Goal: Task Accomplishment & Management: Manage account settings

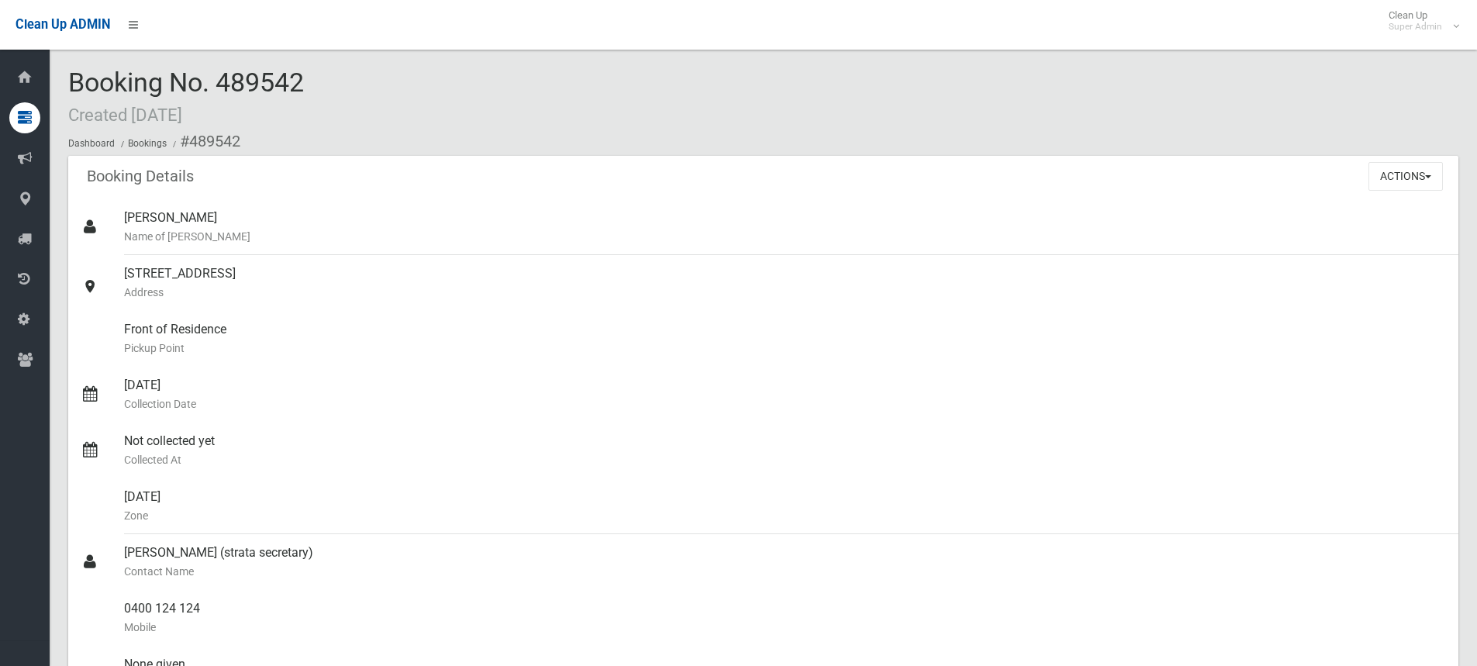
click at [489, 117] on div "Booking No. 489542 Created [DATE] Dashboard Bookings #489542" at bounding box center [763, 112] width 1391 height 88
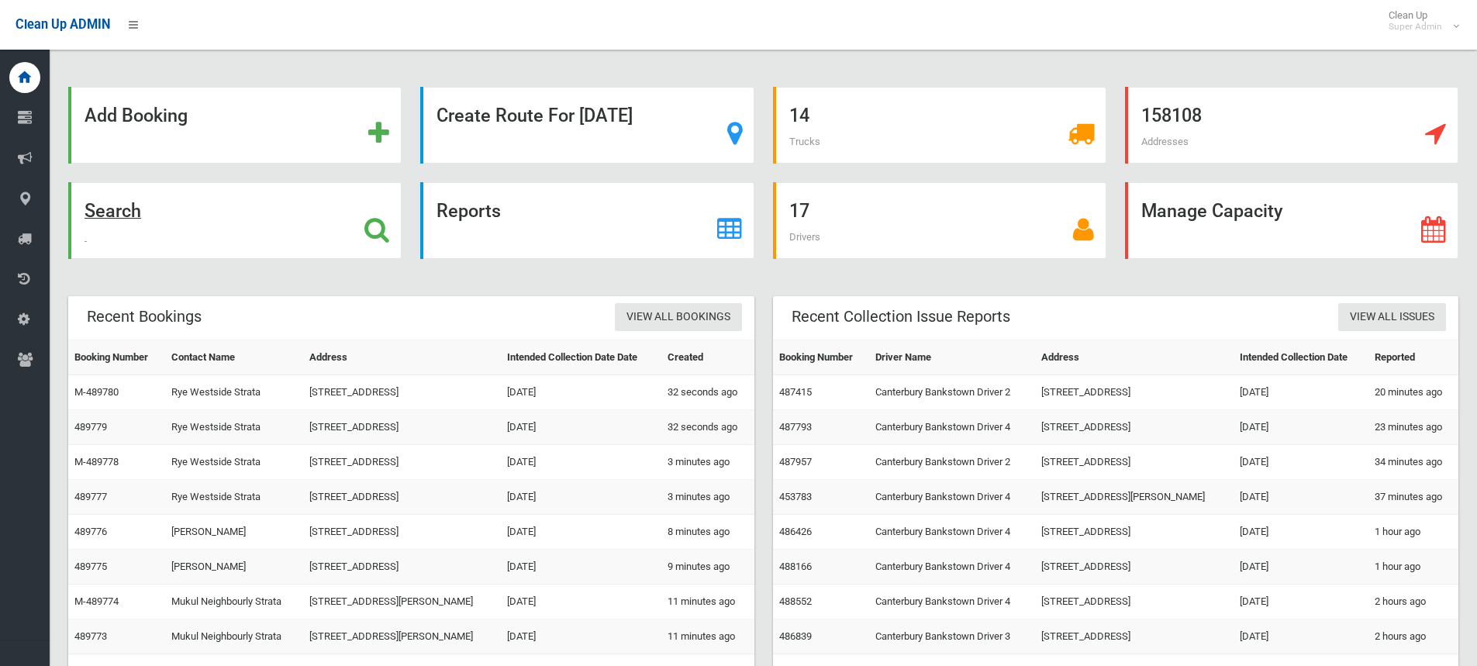
click at [385, 226] on icon at bounding box center [377, 229] width 25 height 26
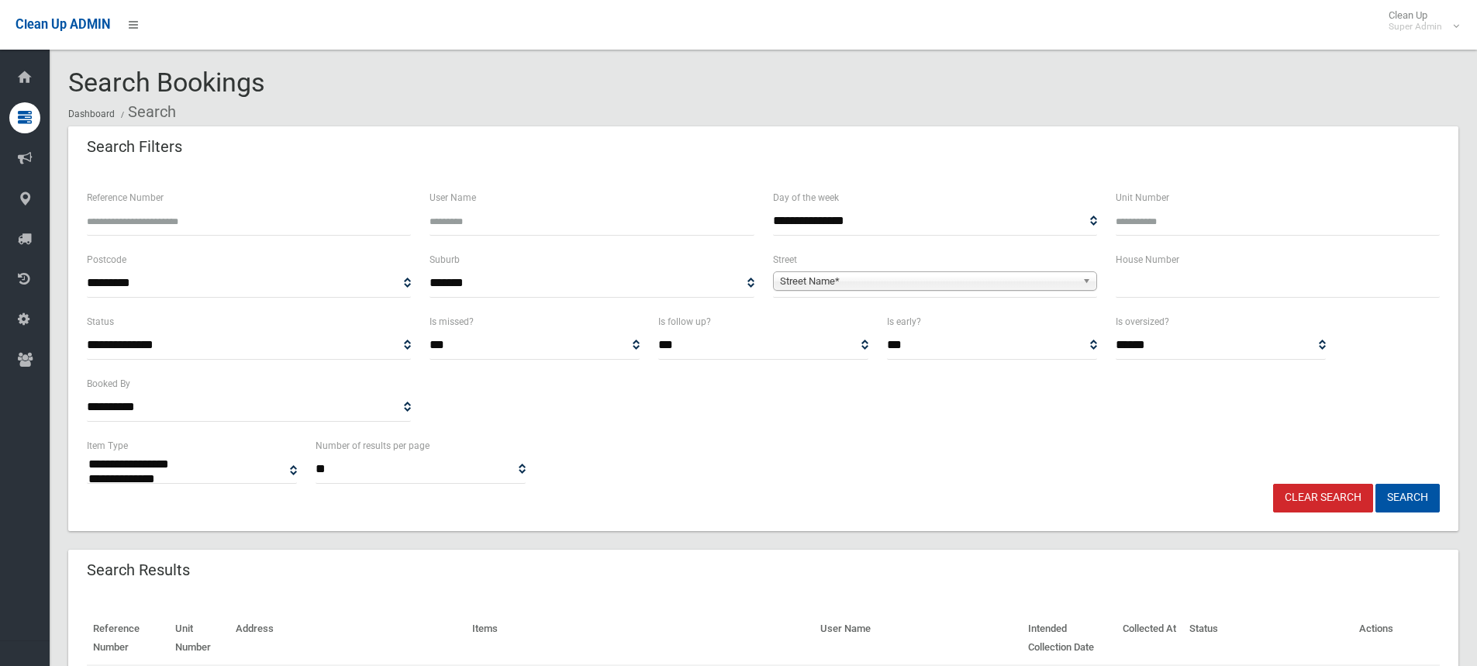
select select
click at [185, 224] on input "Reference Number" at bounding box center [249, 221] width 324 height 29
click at [138, 220] on input "***" at bounding box center [249, 221] width 324 height 29
click at [147, 227] on input "***" at bounding box center [249, 221] width 324 height 29
click at [222, 218] on input "***" at bounding box center [249, 221] width 324 height 29
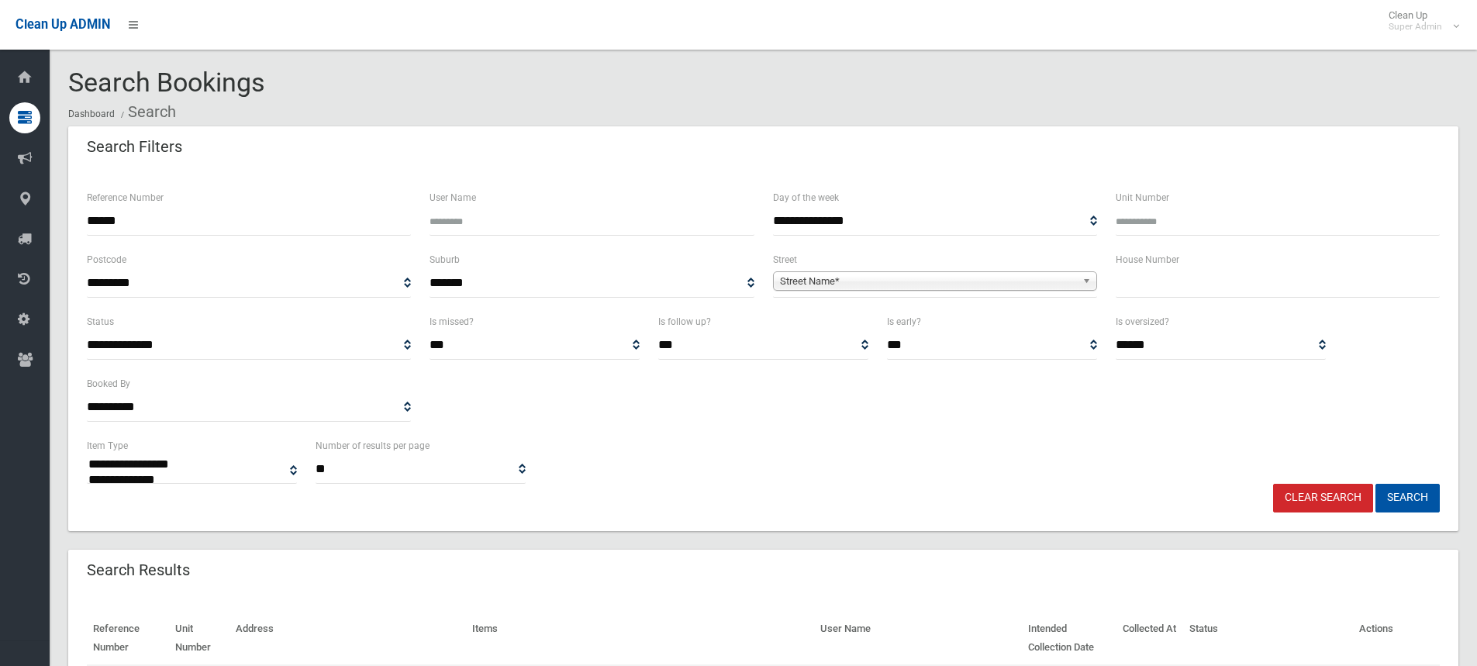
type input "******"
click at [1376, 484] on button "Search" at bounding box center [1408, 498] width 64 height 29
select select
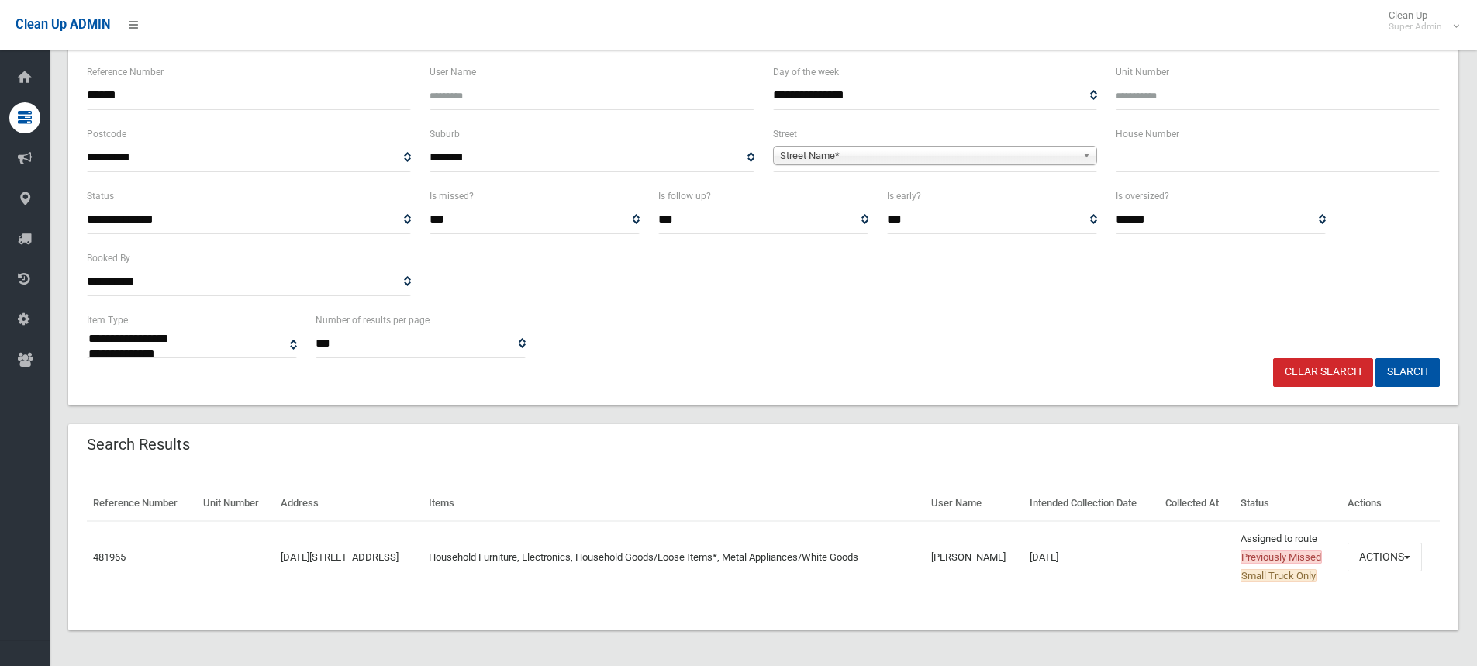
scroll to position [127, 0]
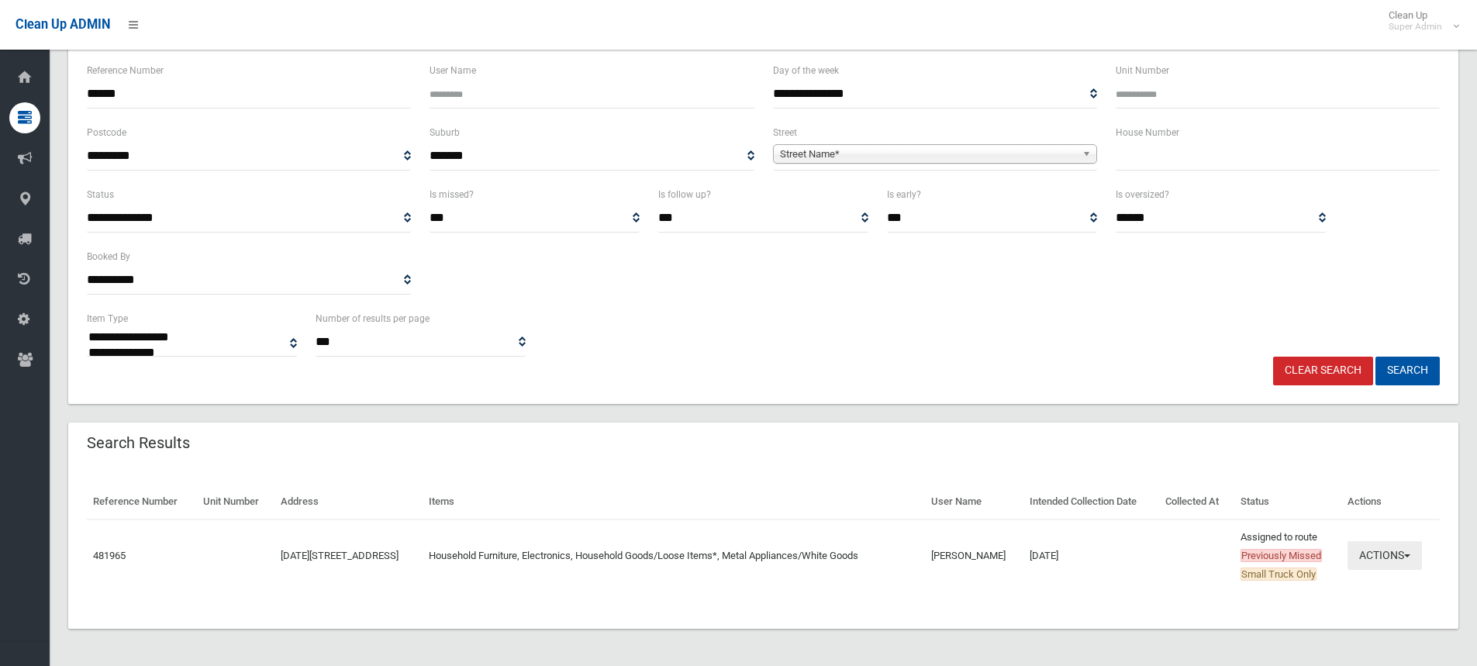
click at [1377, 554] on button "Actions" at bounding box center [1385, 555] width 74 height 29
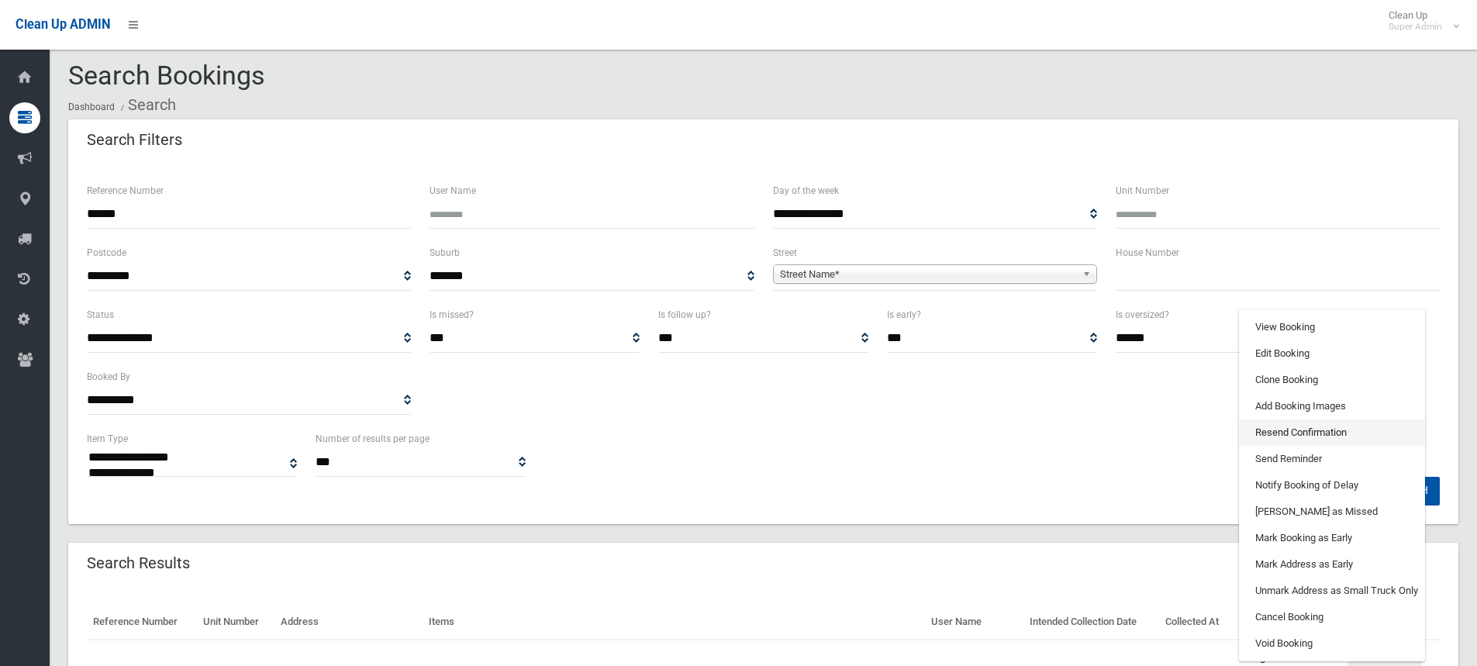
scroll to position [0, 0]
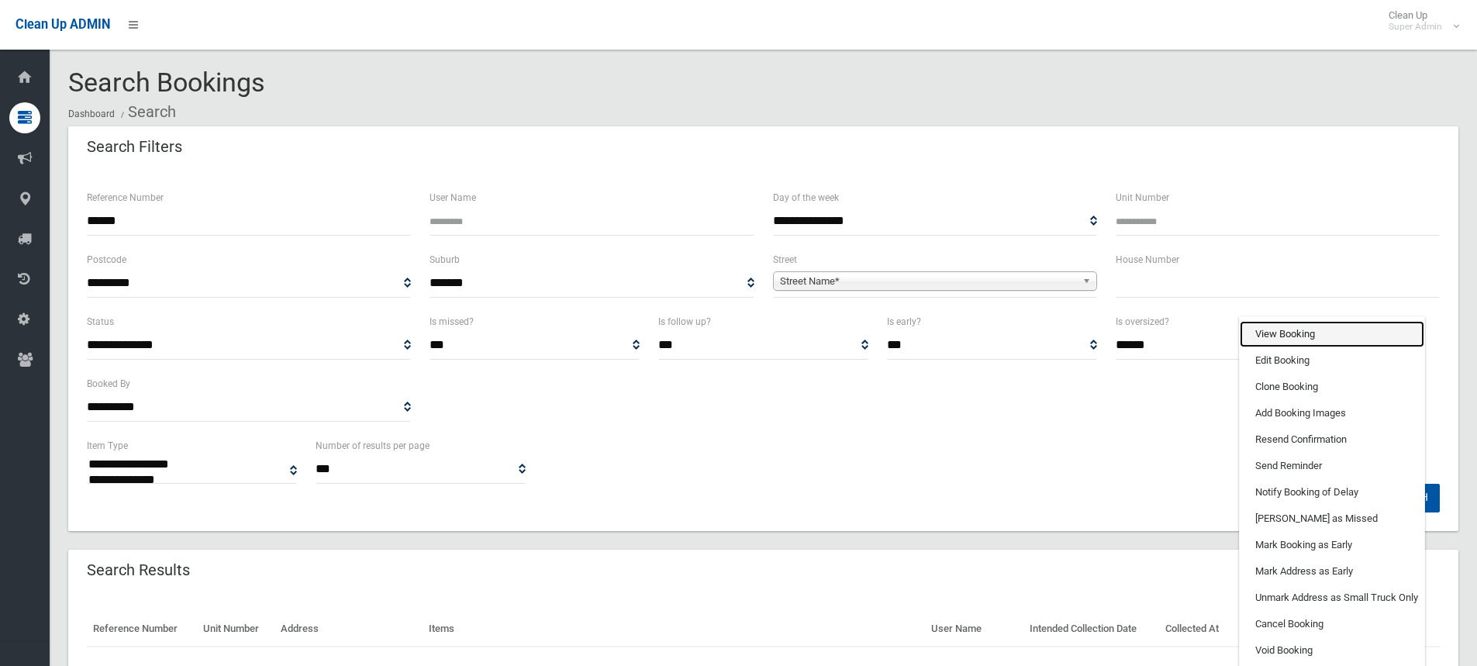
click at [1332, 325] on link "View Booking" at bounding box center [1332, 334] width 185 height 26
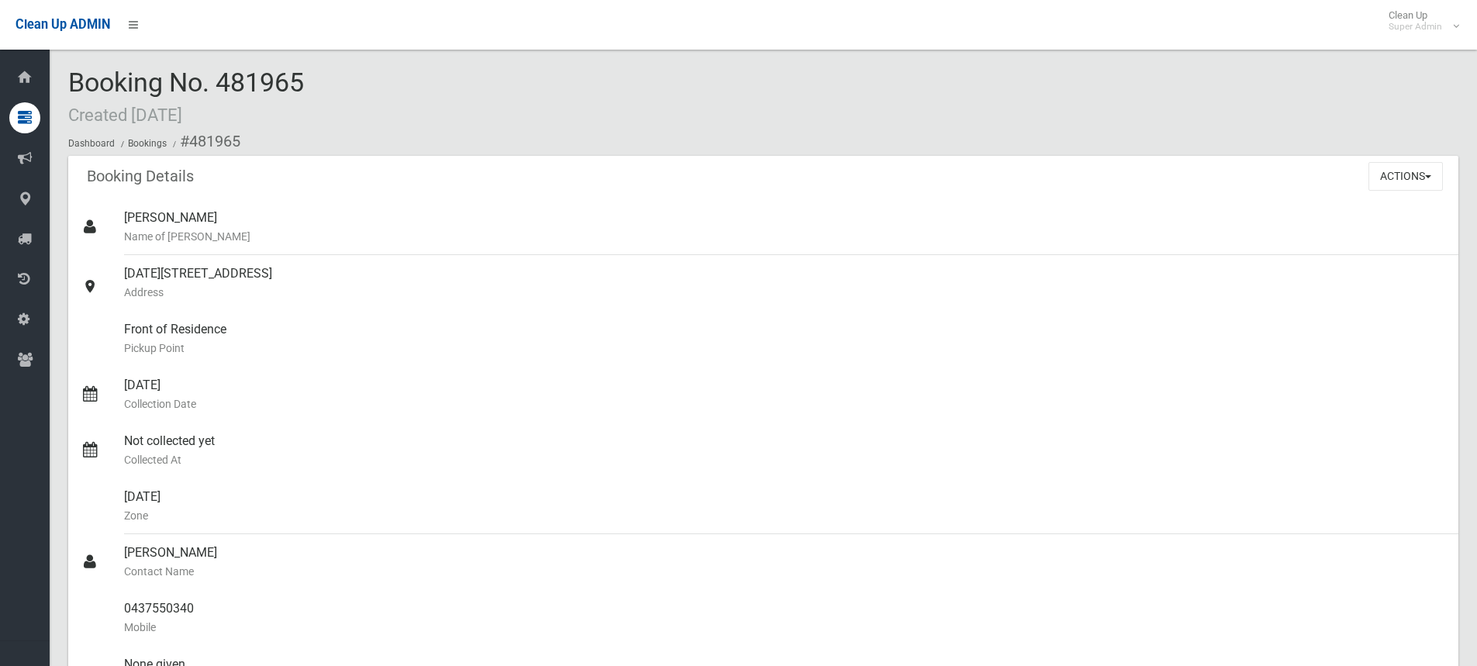
click at [307, 81] on div "Booking No. 481965 Created 29/08/2025 Dashboard Bookings #481965" at bounding box center [763, 112] width 1391 height 88
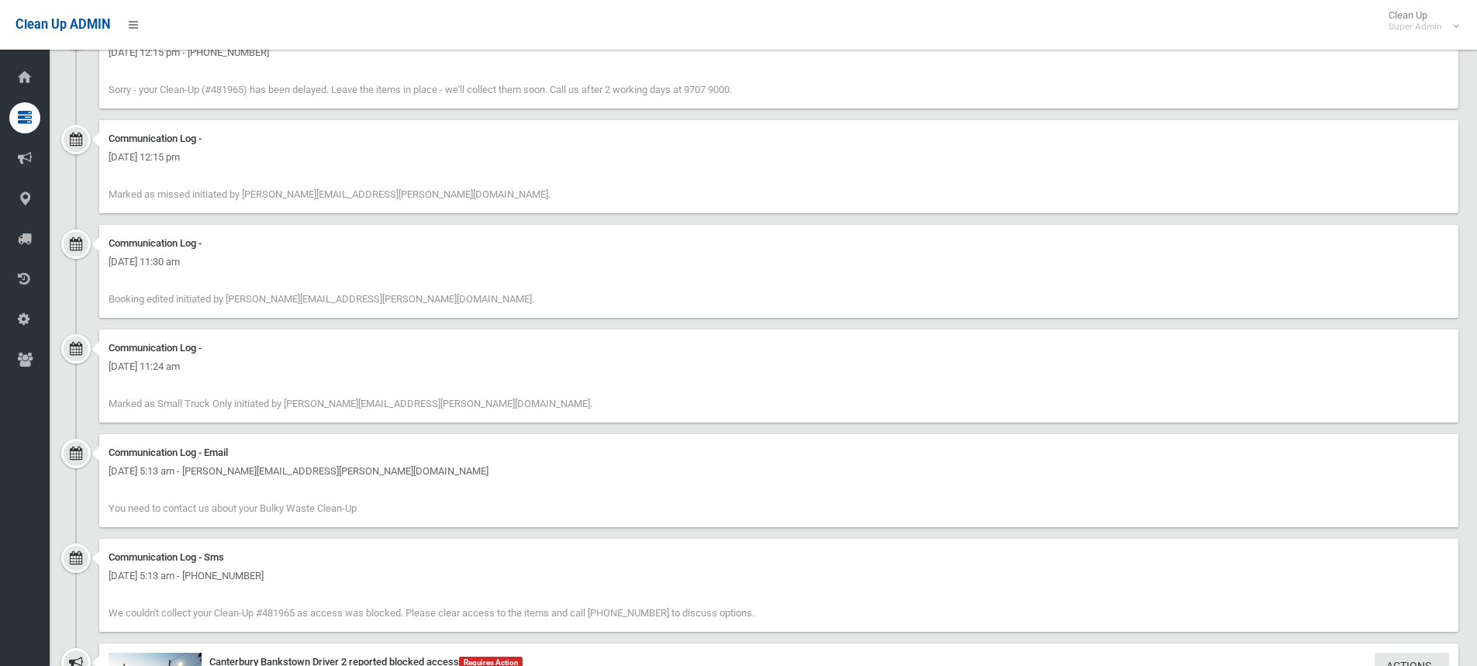
scroll to position [1939, 0]
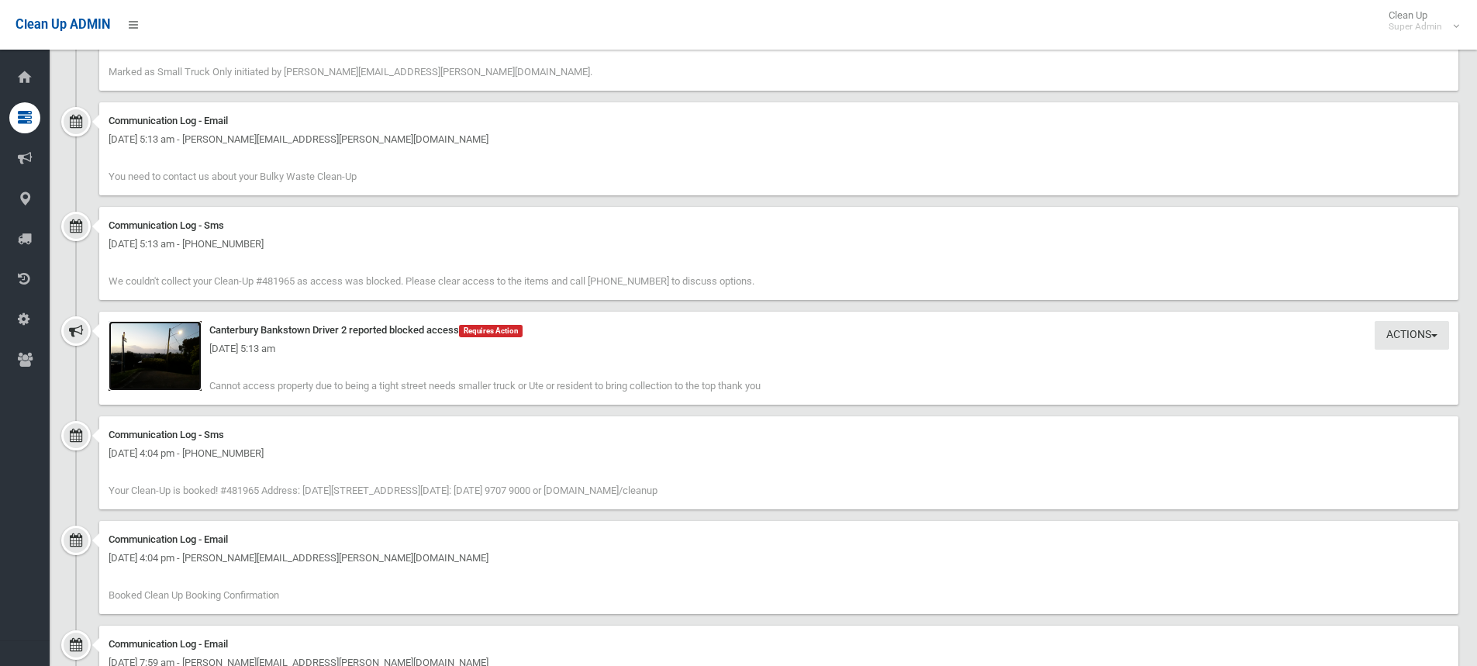
click at [140, 361] on img at bounding box center [155, 356] width 93 height 70
drag, startPoint x: 780, startPoint y: 383, endPoint x: 210, endPoint y: 387, distance: 570.1
click at [210, 387] on div "Actions Take Action Canterbury Bankstown Driver 2 reported blocked access Requi…" at bounding box center [779, 358] width 1360 height 93
click at [287, 387] on span "Cannot access property due to being a tight street needs smaller truck or Ute o…" at bounding box center [484, 386] width 551 height 12
click at [168, 352] on div "Tuesday 30th September 2025 - 5:13 am" at bounding box center [779, 349] width 1341 height 19
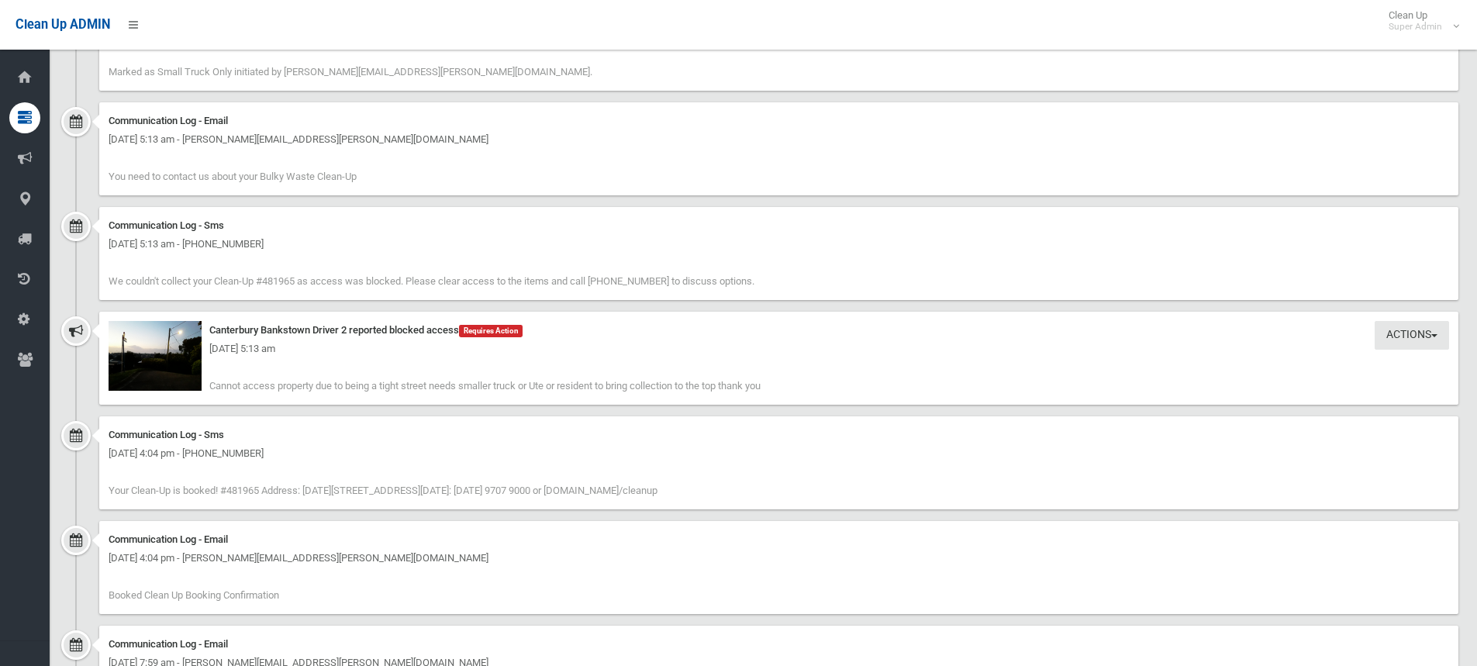
click at [131, 347] on div "Tuesday 30th September 2025 - 5:13 am" at bounding box center [779, 349] width 1341 height 19
click at [155, 367] on img at bounding box center [155, 356] width 93 height 70
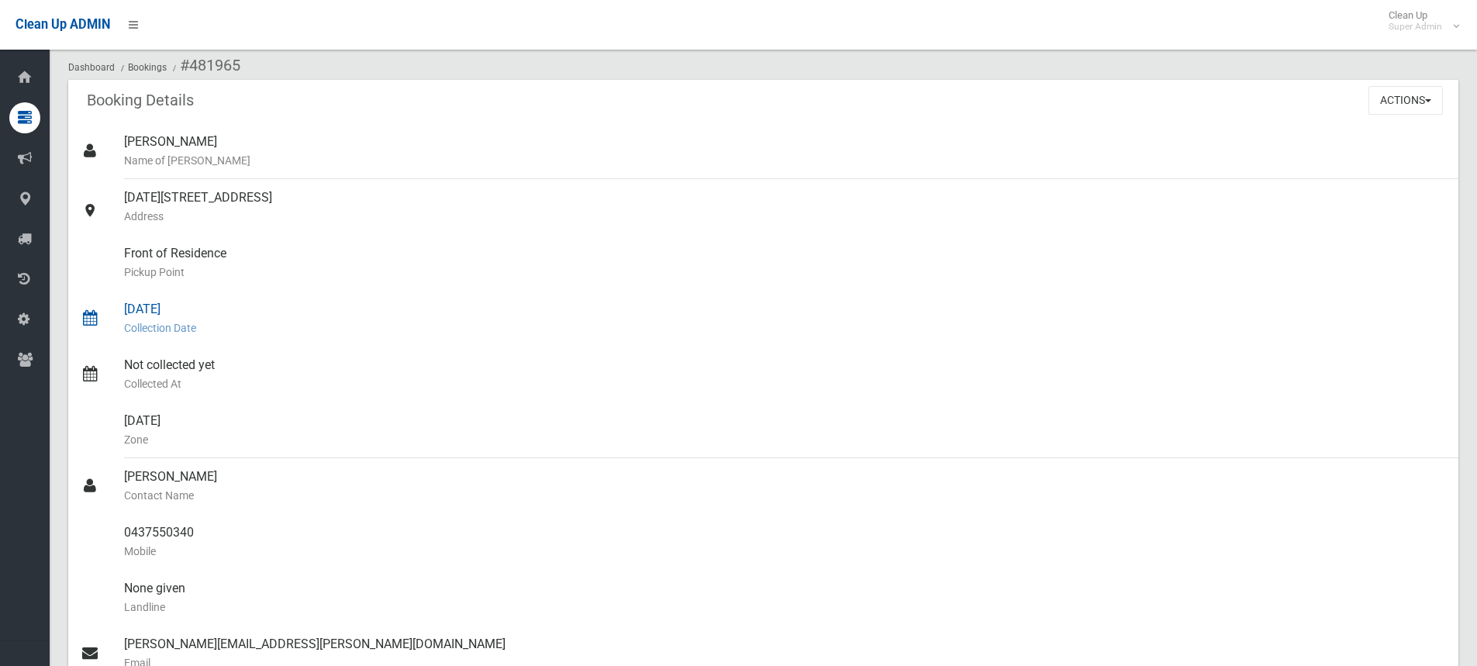
scroll to position [0, 0]
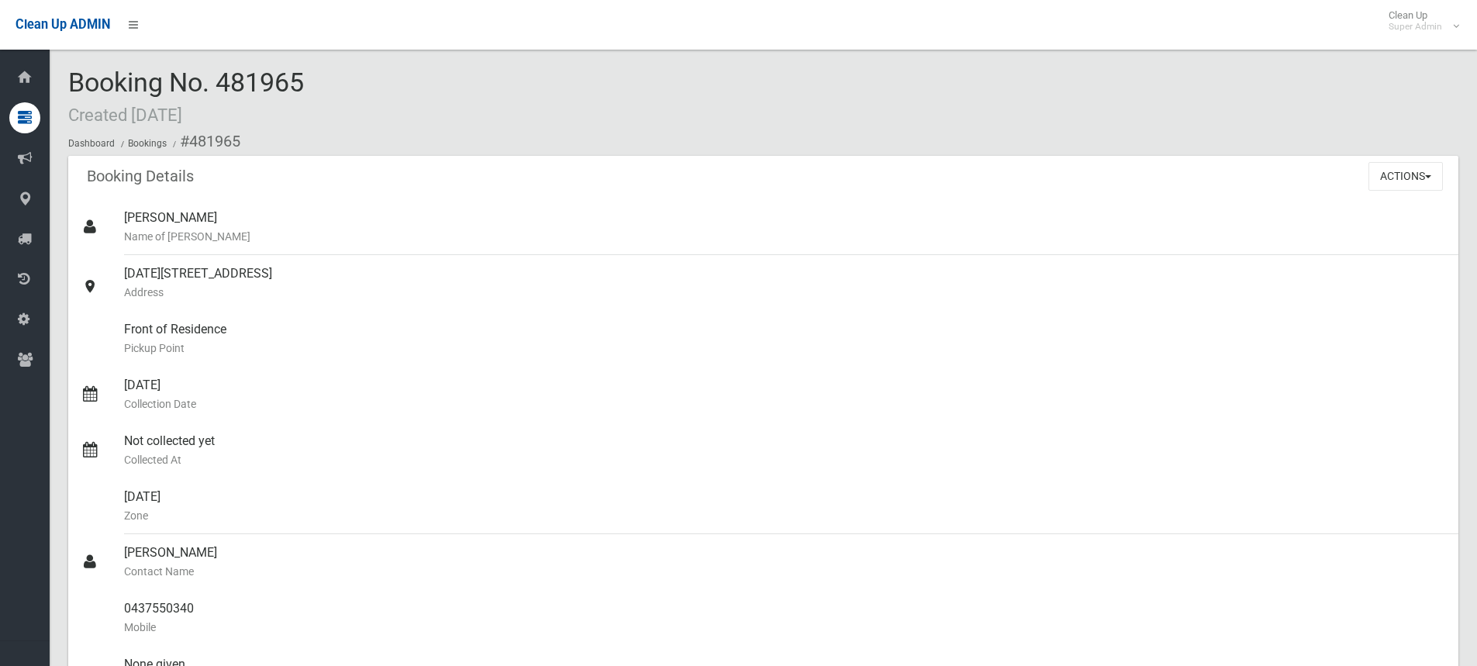
click at [333, 71] on div "Booking No. 481965 Created 29/08/2025 Dashboard Bookings #481965" at bounding box center [763, 112] width 1391 height 88
click at [543, 85] on div "Booking No. 481965 Created 29/08/2025 Dashboard Bookings #481965" at bounding box center [763, 112] width 1391 height 88
drag, startPoint x: 123, startPoint y: 268, endPoint x: 271, endPoint y: 273, distance: 148.2
click at [271, 273] on link "7 March Place, EARLWOOD NSW 2206 Address" at bounding box center [763, 283] width 1391 height 56
copy link "7 March Place, EARLWOOD"
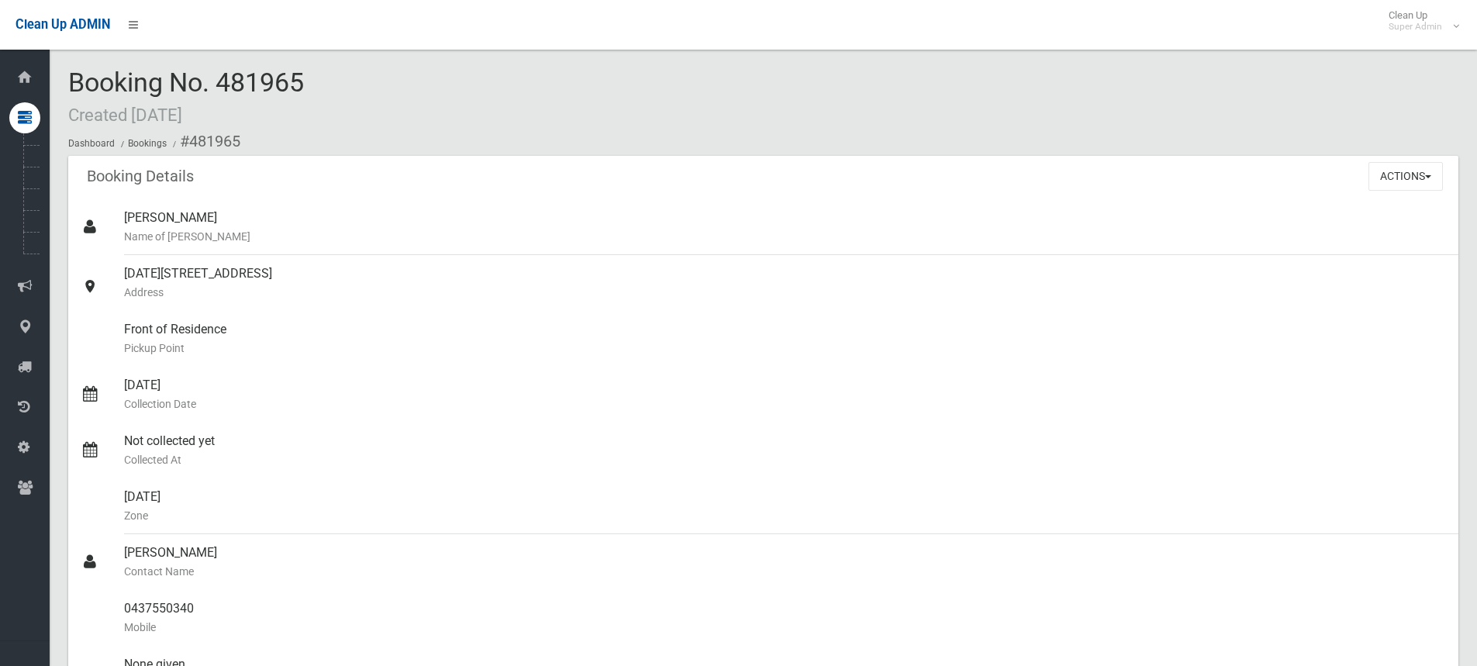
drag, startPoint x: 312, startPoint y: 74, endPoint x: 75, endPoint y: 74, distance: 236.6
click at [75, 74] on div "Booking No. 481965 Created 29/08/2025 Dashboard Bookings #481965" at bounding box center [763, 112] width 1391 height 88
copy span "Booking No. 481965"
drag, startPoint x: 533, startPoint y: 113, endPoint x: 526, endPoint y: 109, distance: 8.0
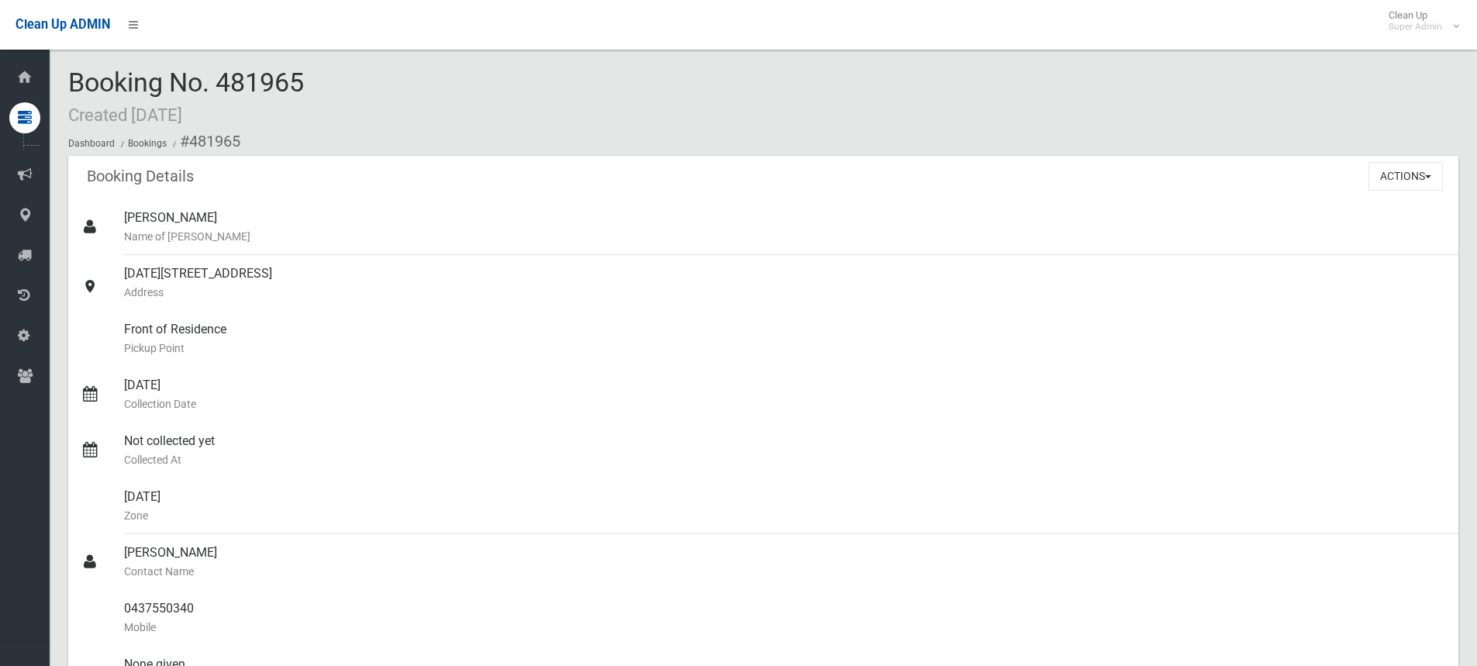
click at [529, 111] on div "Booking No. 481965 Created 29/08/2025 Dashboard Bookings #481965" at bounding box center [763, 112] width 1391 height 88
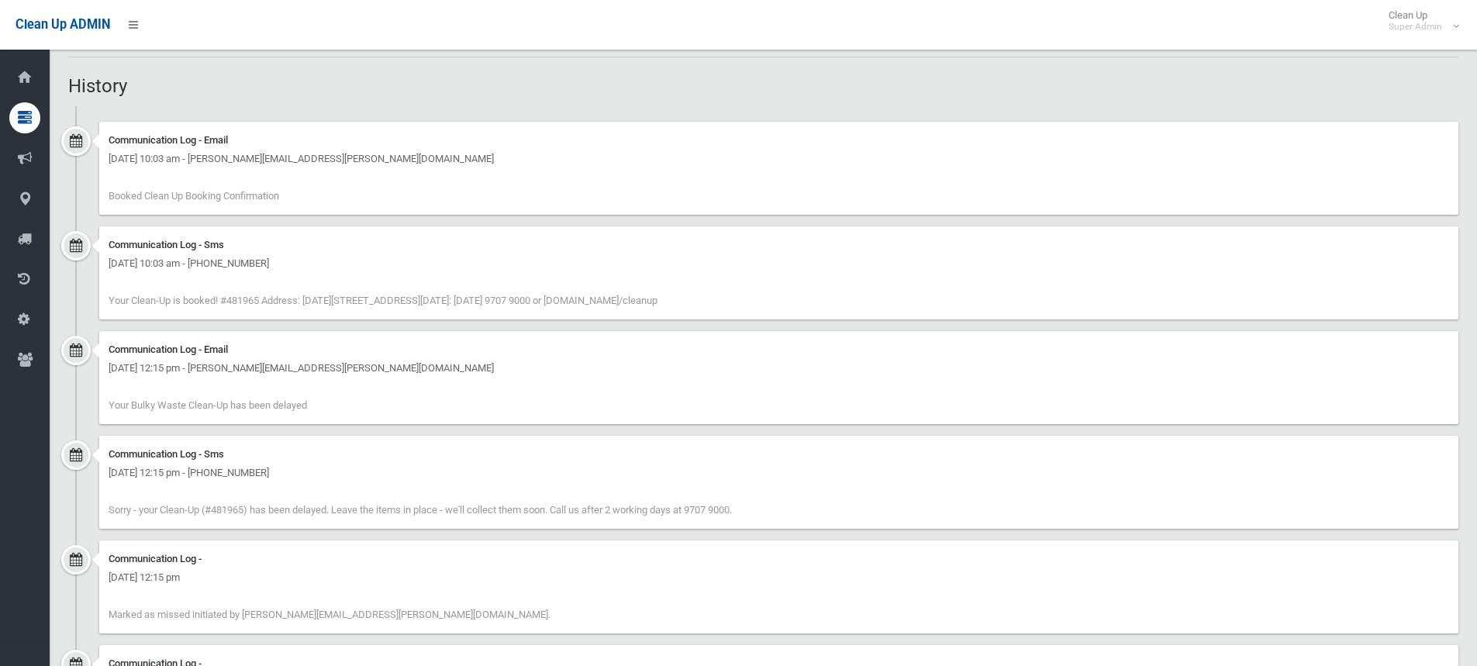
scroll to position [1241, 0]
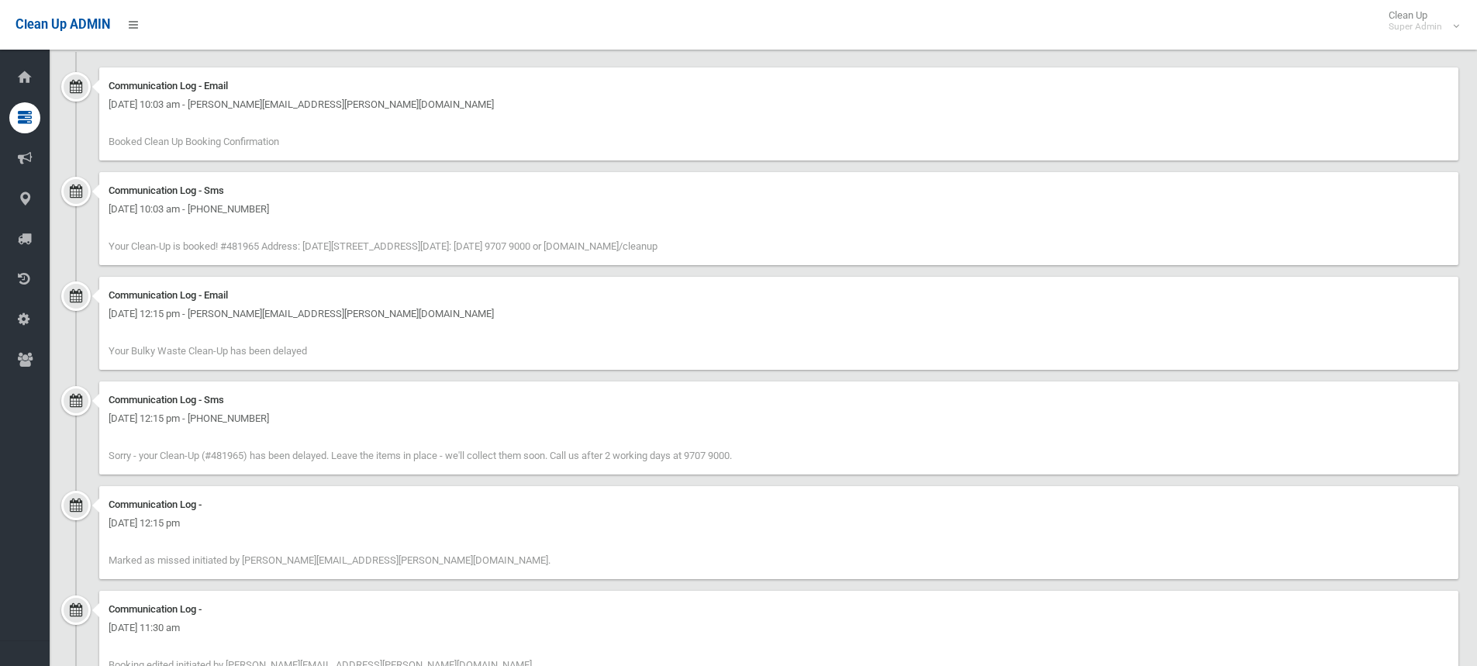
drag, startPoint x: 316, startPoint y: 344, endPoint x: 108, endPoint y: 355, distance: 209.0
click at [108, 355] on div "Communication Log - Email Tuesday 30th September 2025 - 12:15 pm - neil.gillies…" at bounding box center [779, 323] width 1360 height 93
click at [322, 453] on span "Sorry - your Clean-Up (#481965) has been delayed. Leave the items in place - we…" at bounding box center [421, 456] width 624 height 12
drag, startPoint x: 325, startPoint y: 351, endPoint x: 188, endPoint y: 354, distance: 136.5
click at [188, 354] on div "Communication Log - Email Tuesday 30th September 2025 - 12:15 pm - neil.gillies…" at bounding box center [779, 323] width 1360 height 93
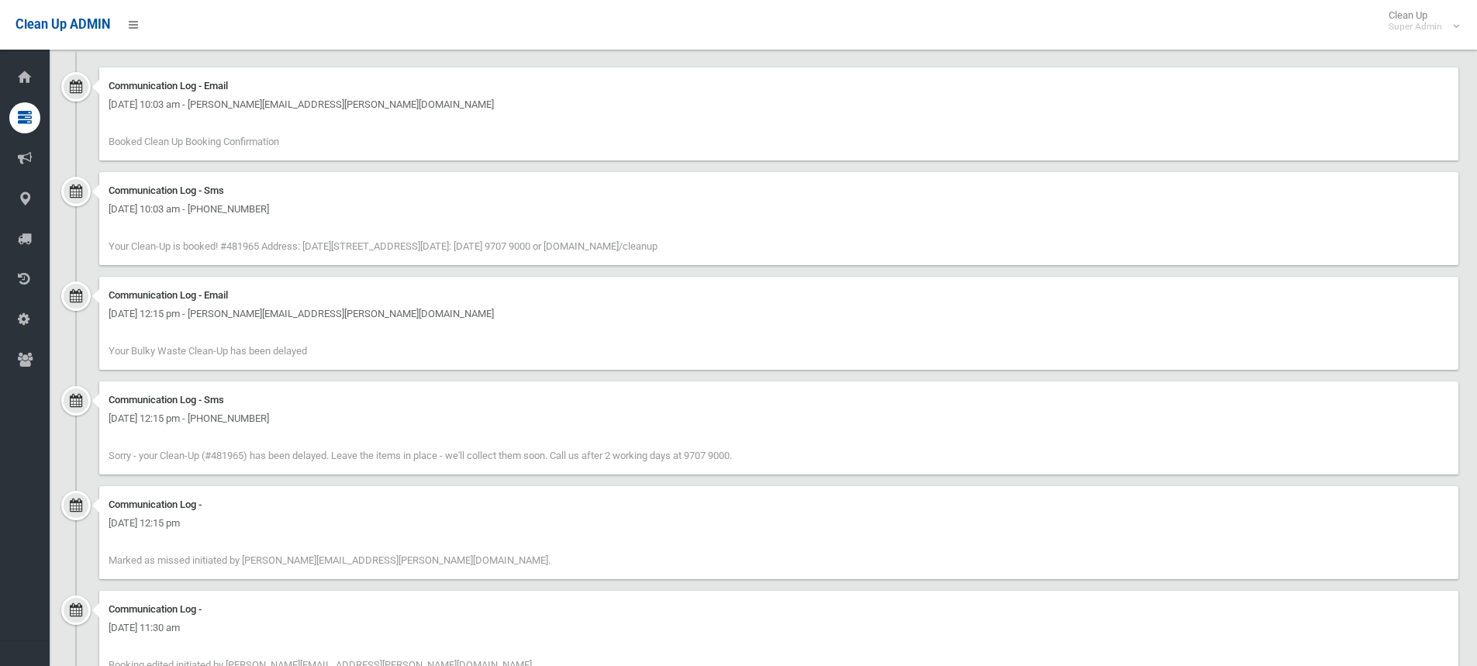
copy span "Clean-Up has been delayed"
click at [274, 362] on div "Communication Log - Email Tuesday 30th September 2025 - 12:15 pm - neil.gillies…" at bounding box center [779, 323] width 1360 height 93
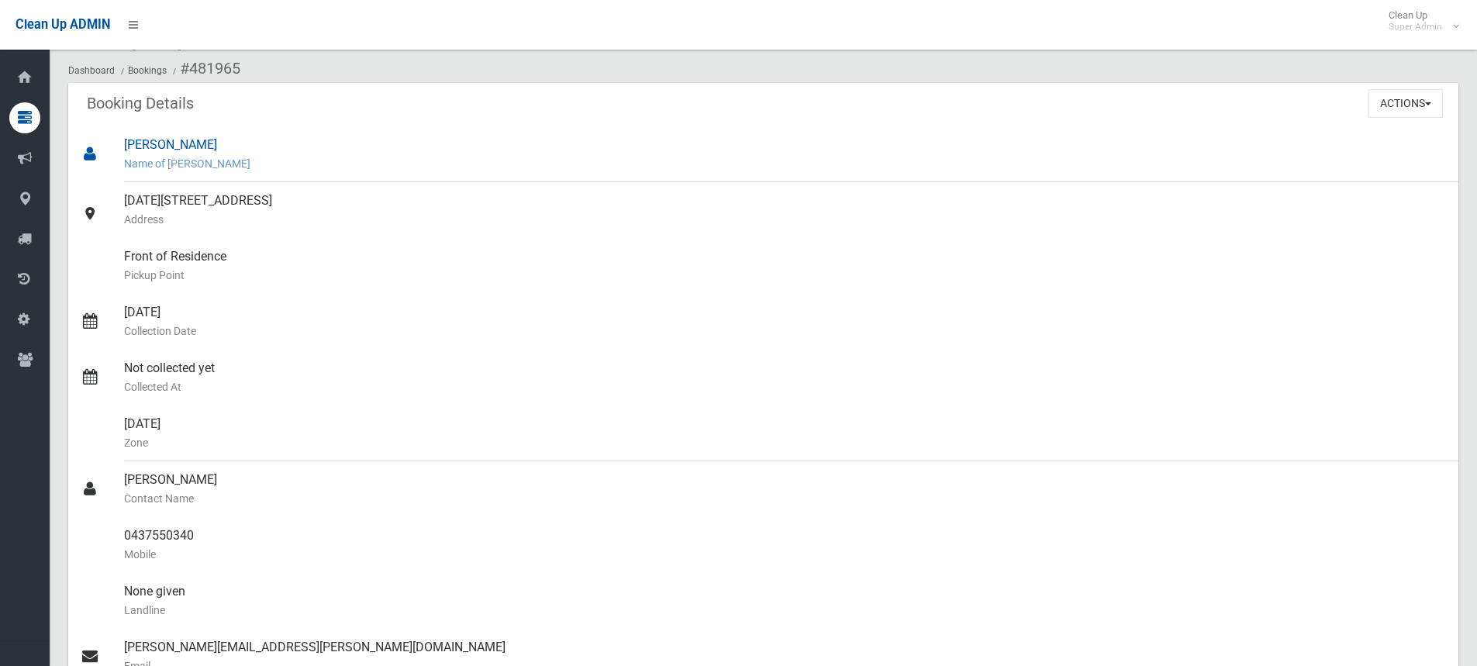
scroll to position [0, 0]
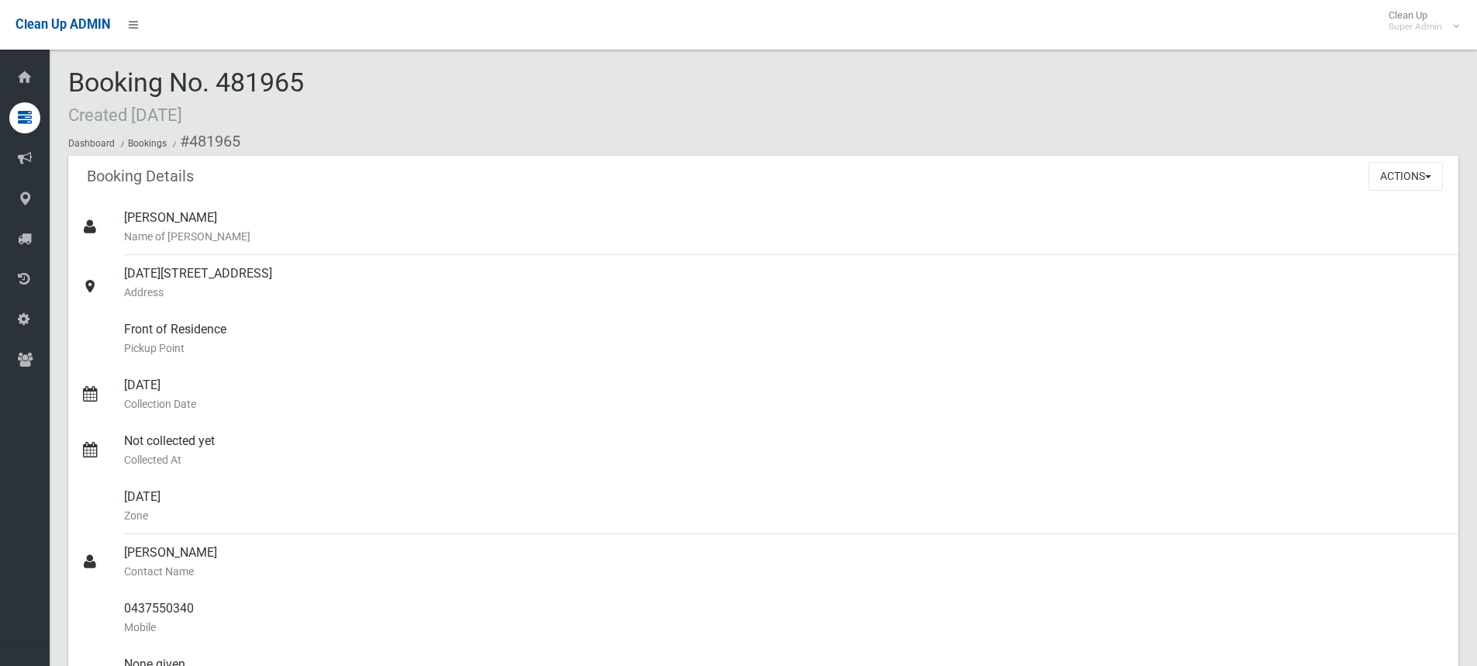
drag, startPoint x: 329, startPoint y: 88, endPoint x: 342, endPoint y: 90, distance: 13.4
click at [328, 88] on div "Booking No. 481965 Created 29/08/2025 Dashboard Bookings #481965" at bounding box center [763, 112] width 1391 height 88
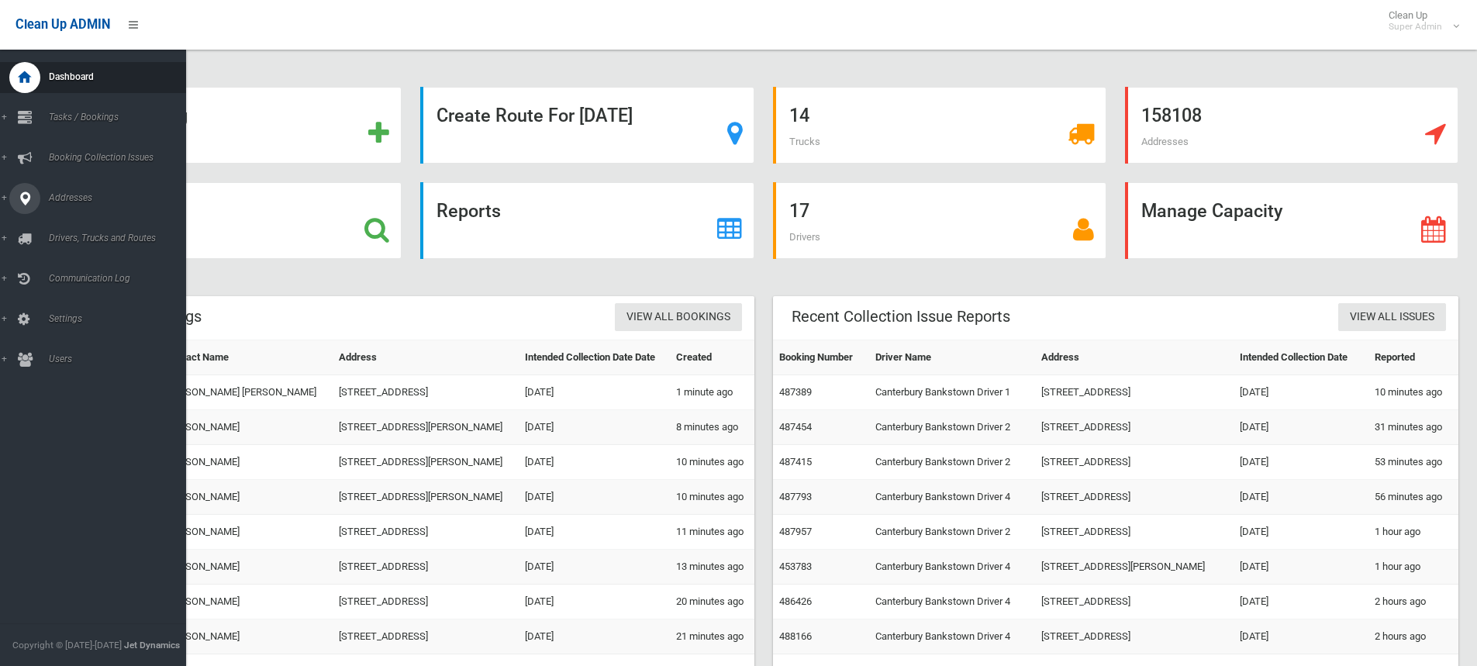
click at [22, 201] on icon at bounding box center [25, 198] width 14 height 31
click at [76, 223] on span "All Addresses" at bounding box center [114, 224] width 140 height 11
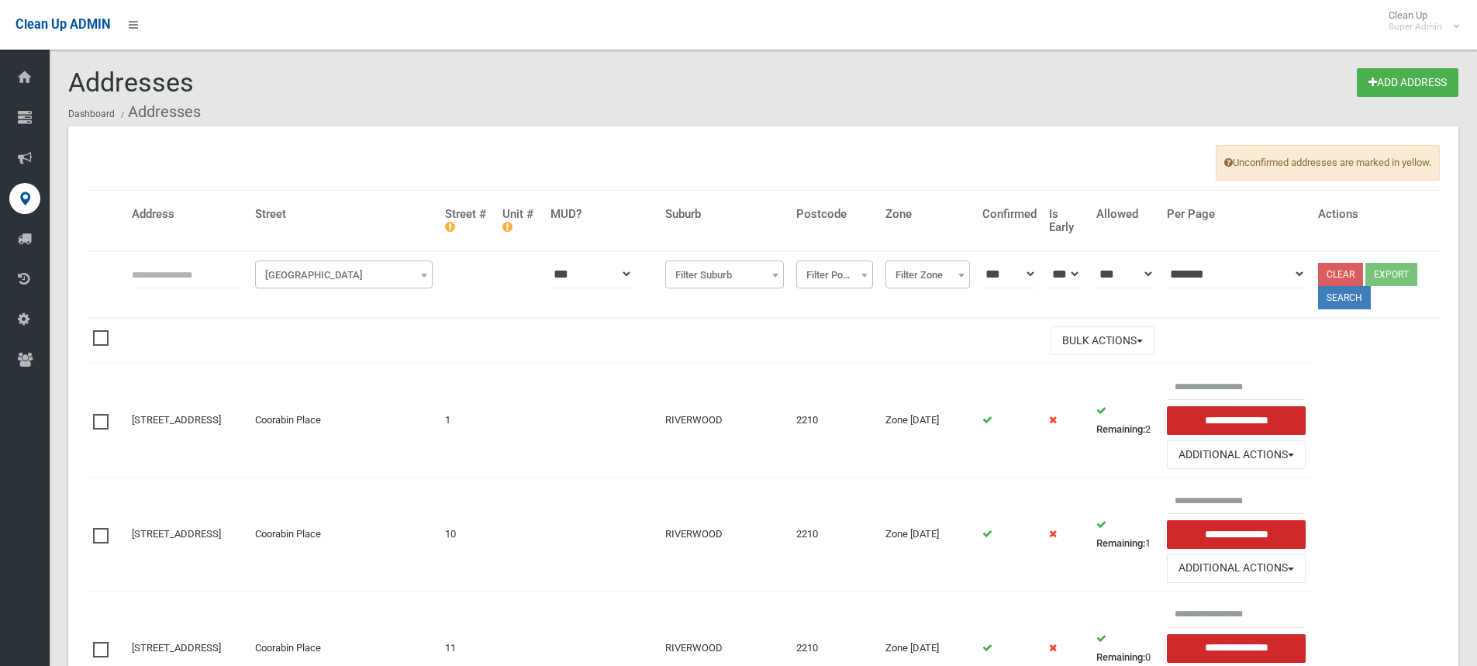
click at [152, 260] on input "text" at bounding box center [187, 274] width 111 height 29
click at [161, 275] on input "text" at bounding box center [187, 274] width 111 height 29
type input "**********"
click button at bounding box center [0, 0] width 0 height 0
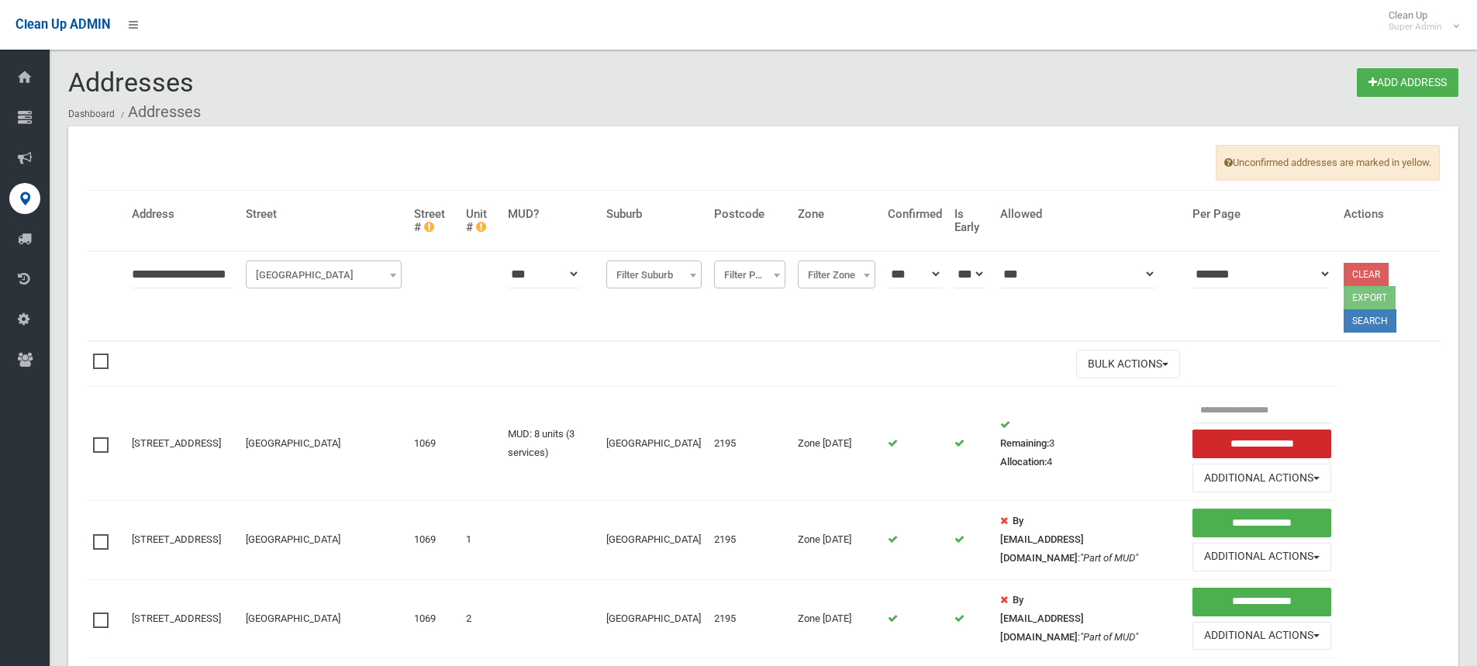
click at [273, 347] on td "Bulk Actions Delete Selected" at bounding box center [656, 363] width 1061 height 45
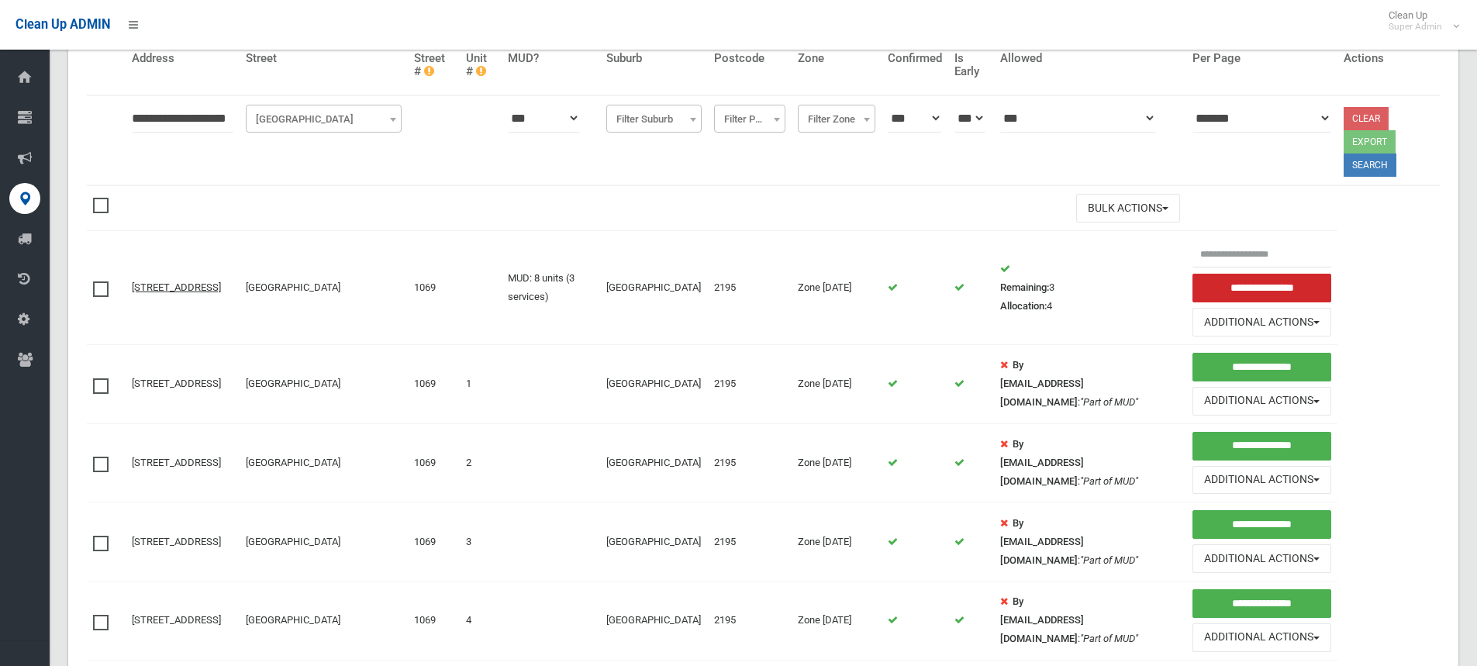
scroll to position [155, 0]
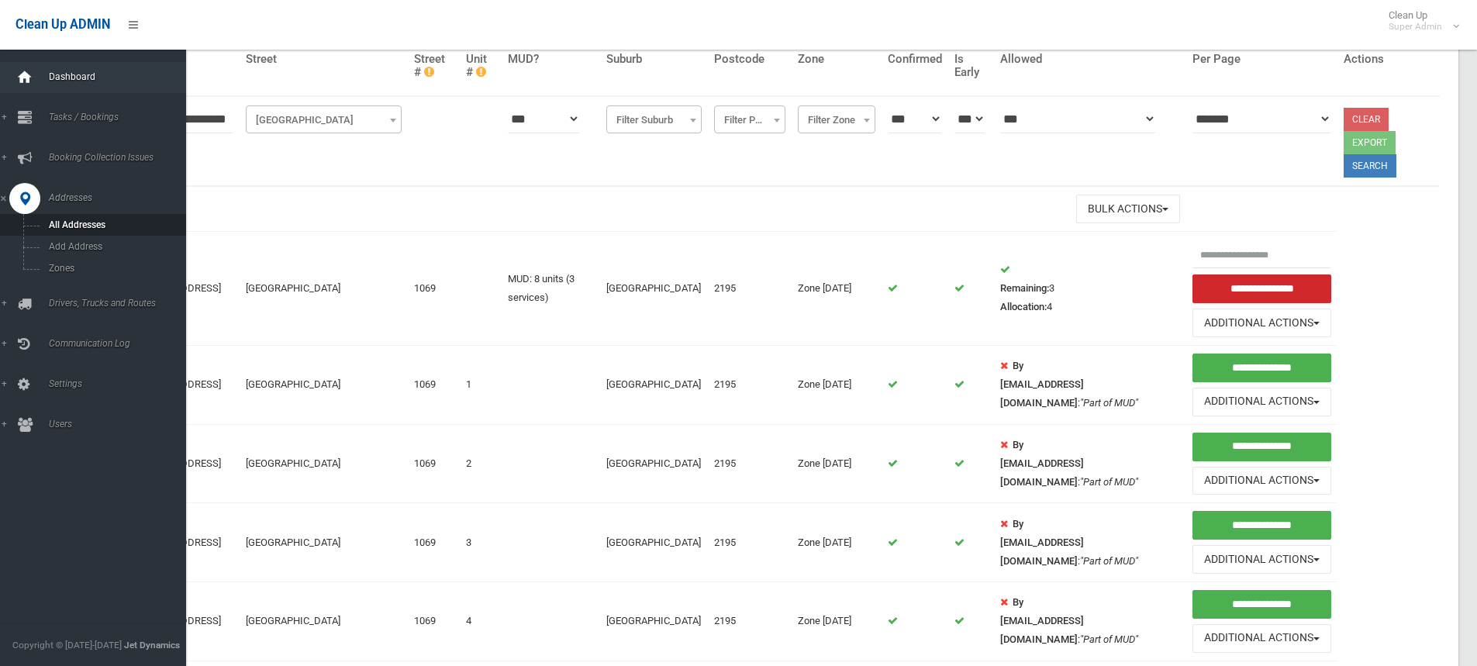
click at [25, 74] on icon at bounding box center [24, 77] width 17 height 31
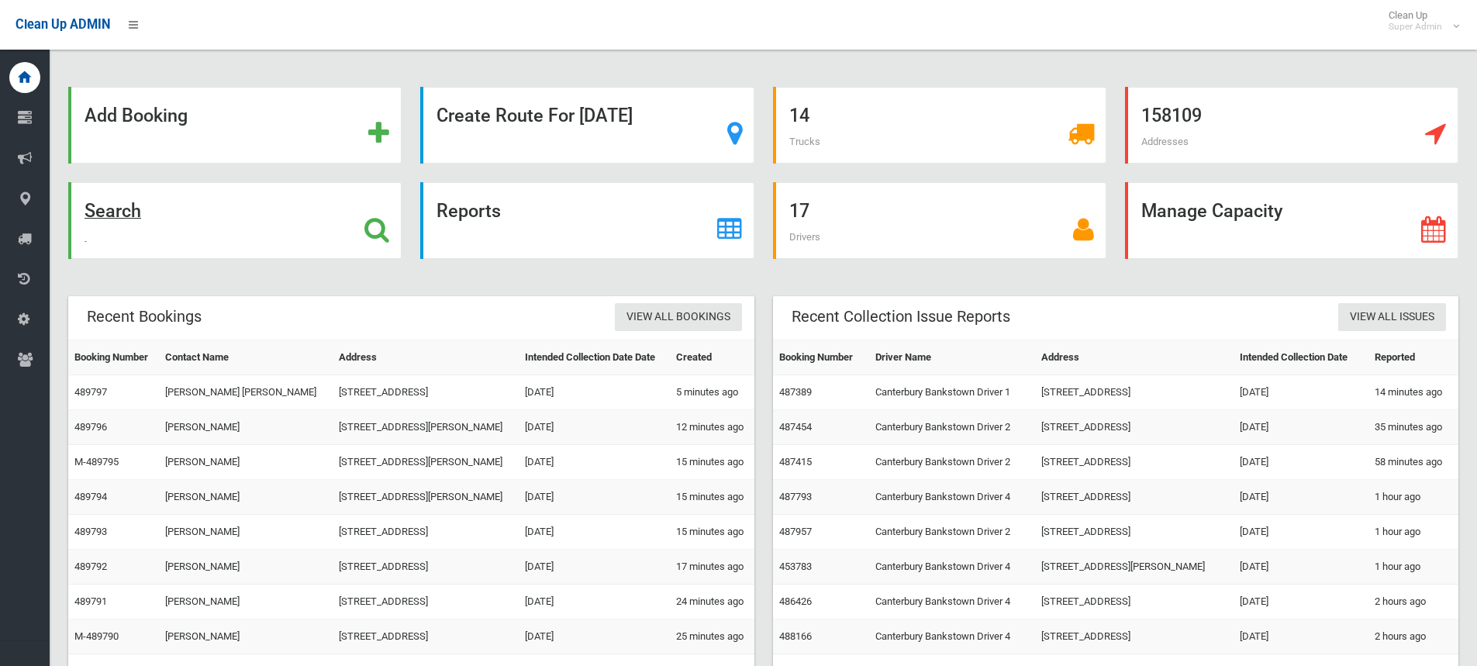
click at [371, 233] on icon at bounding box center [377, 229] width 25 height 26
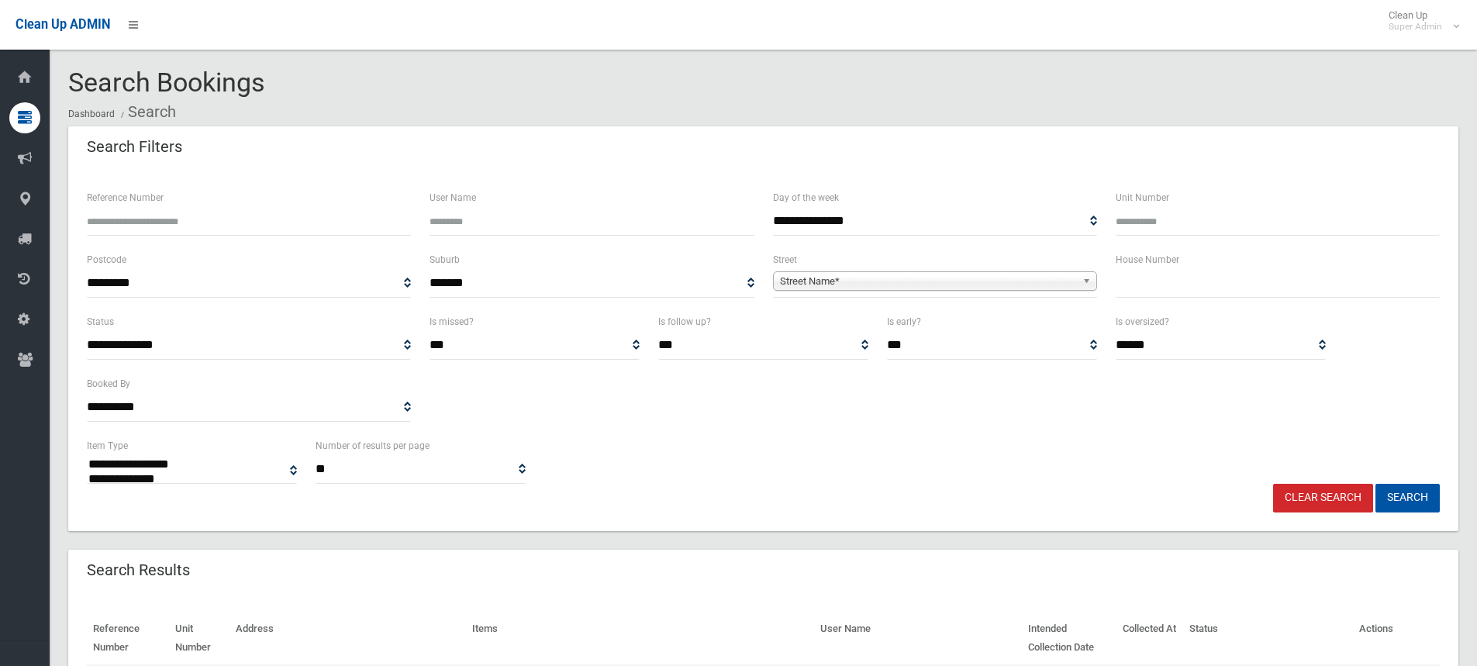
select select
click at [192, 217] on input "Reference Number" at bounding box center [249, 221] width 324 height 29
type input "******"
click at [1376, 484] on button "Search" at bounding box center [1408, 498] width 64 height 29
select select
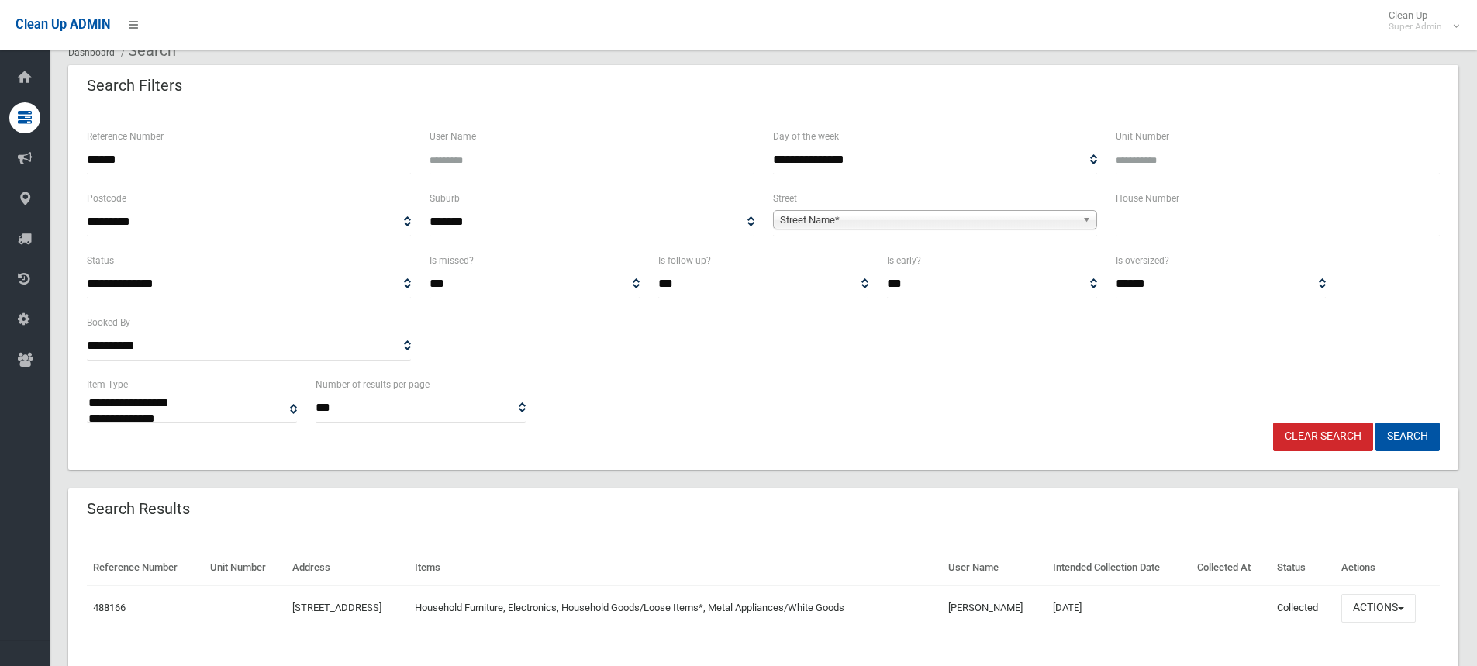
scroll to position [100, 0]
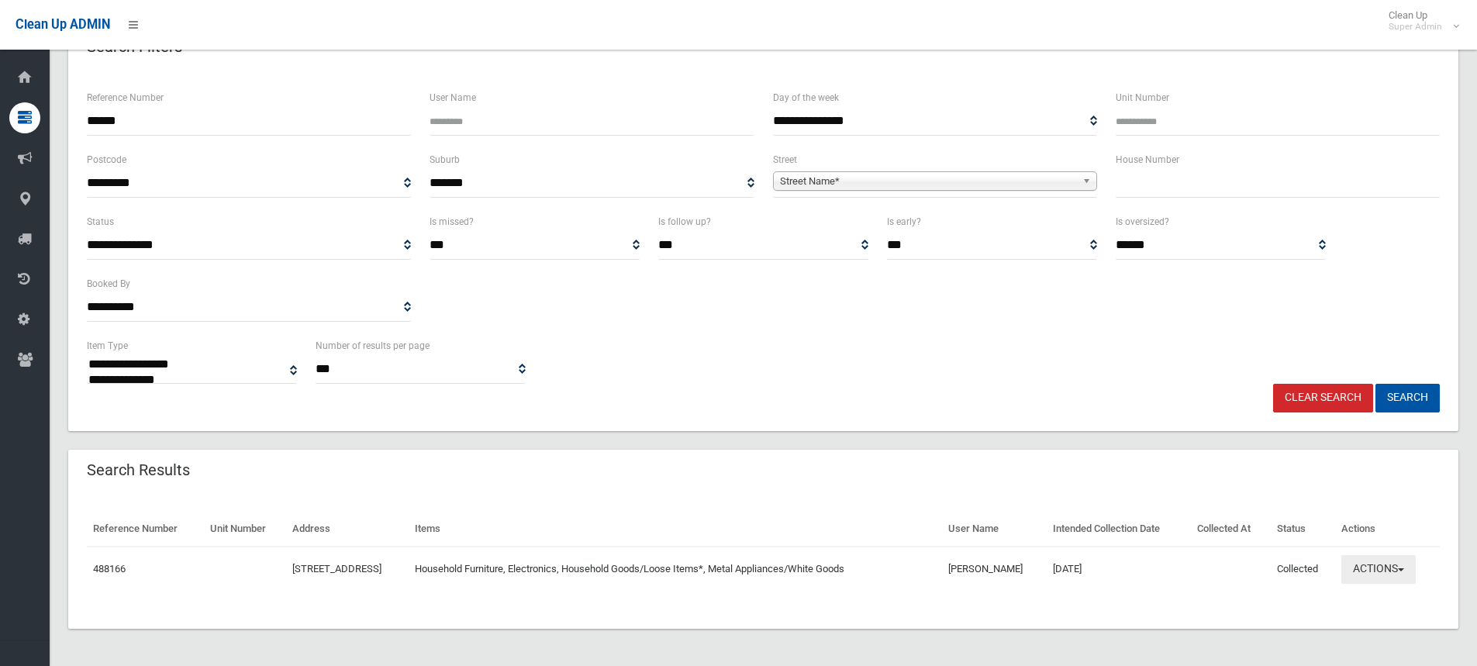
click at [1410, 565] on button "Actions" at bounding box center [1379, 569] width 74 height 29
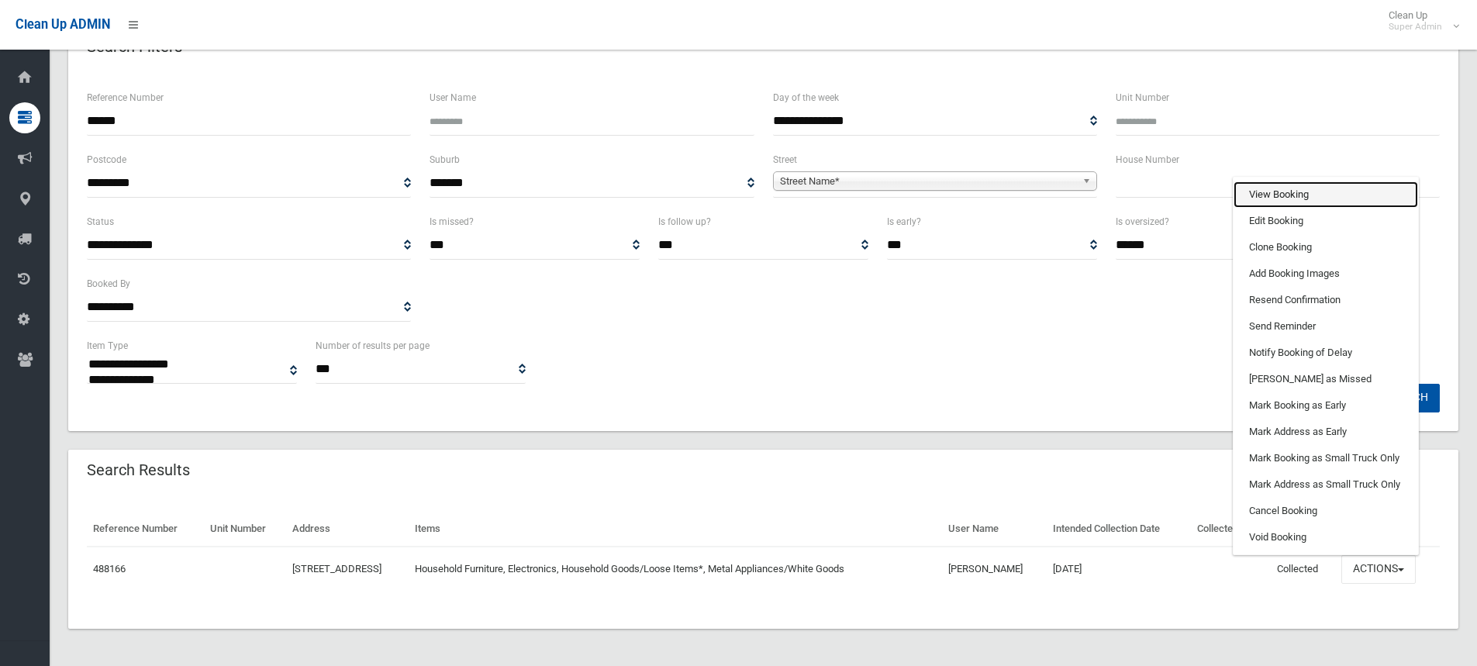
click at [1273, 189] on link "View Booking" at bounding box center [1326, 194] width 185 height 26
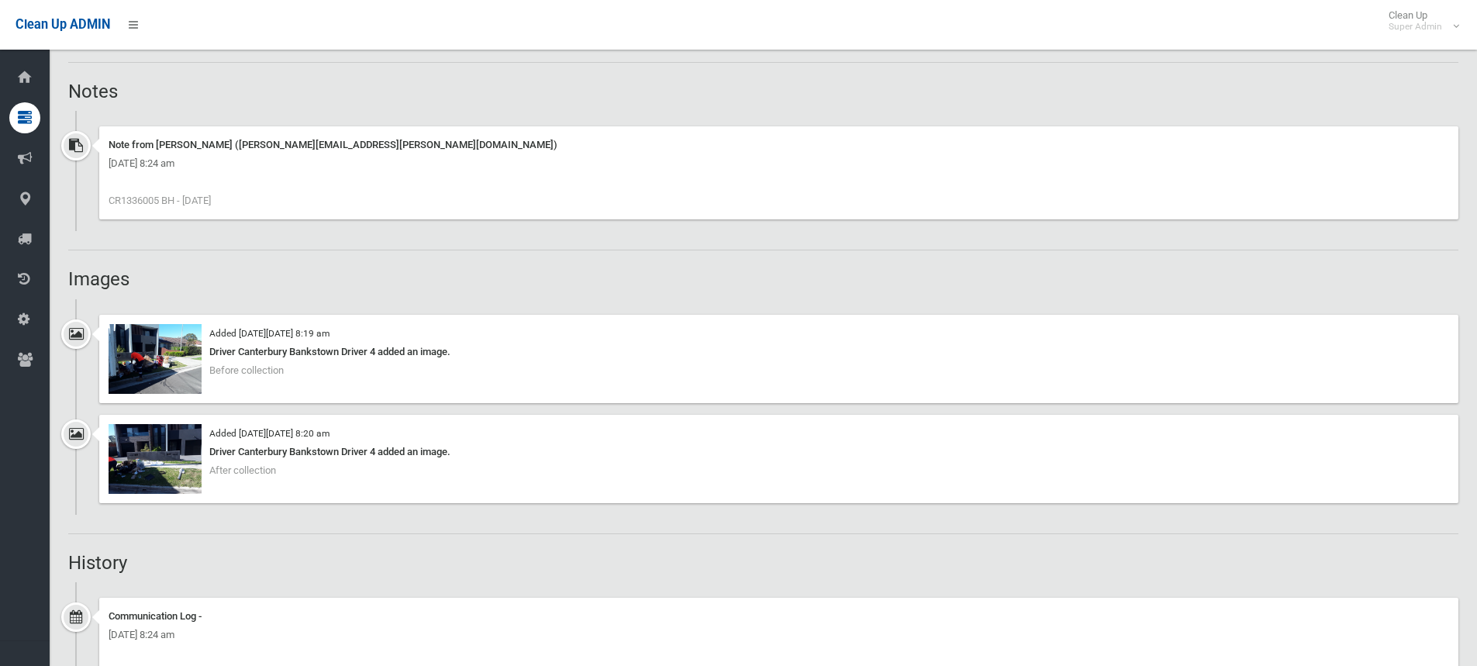
scroll to position [1163, 0]
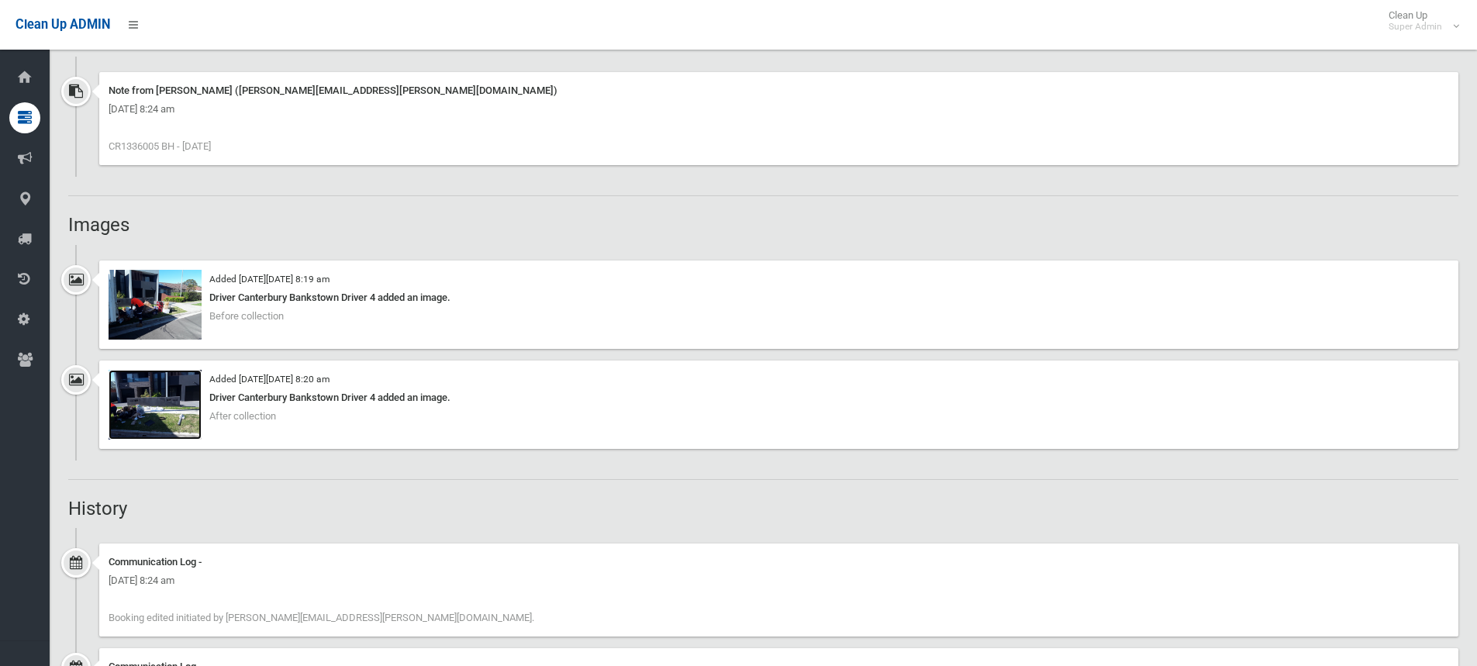
click at [178, 405] on img at bounding box center [155, 405] width 93 height 70
click at [166, 299] on img at bounding box center [155, 305] width 93 height 70
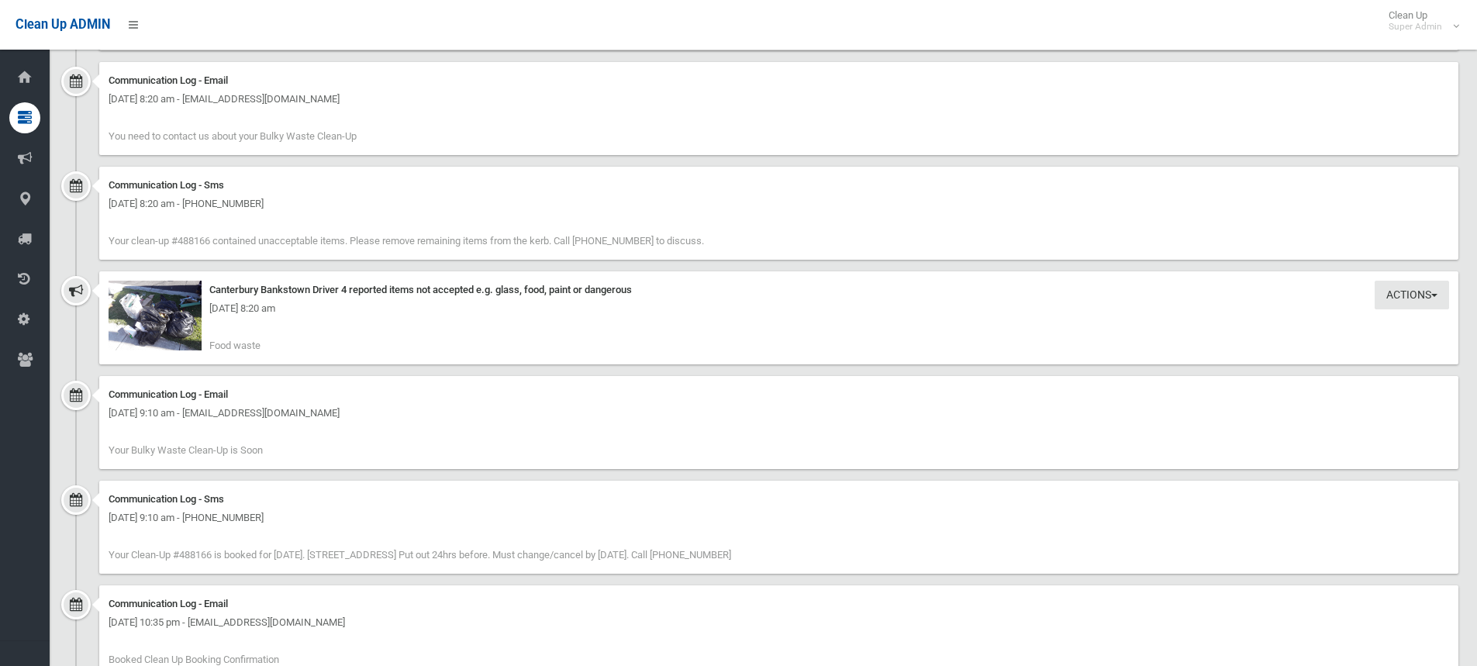
scroll to position [1939, 0]
click at [162, 321] on img at bounding box center [155, 317] width 93 height 70
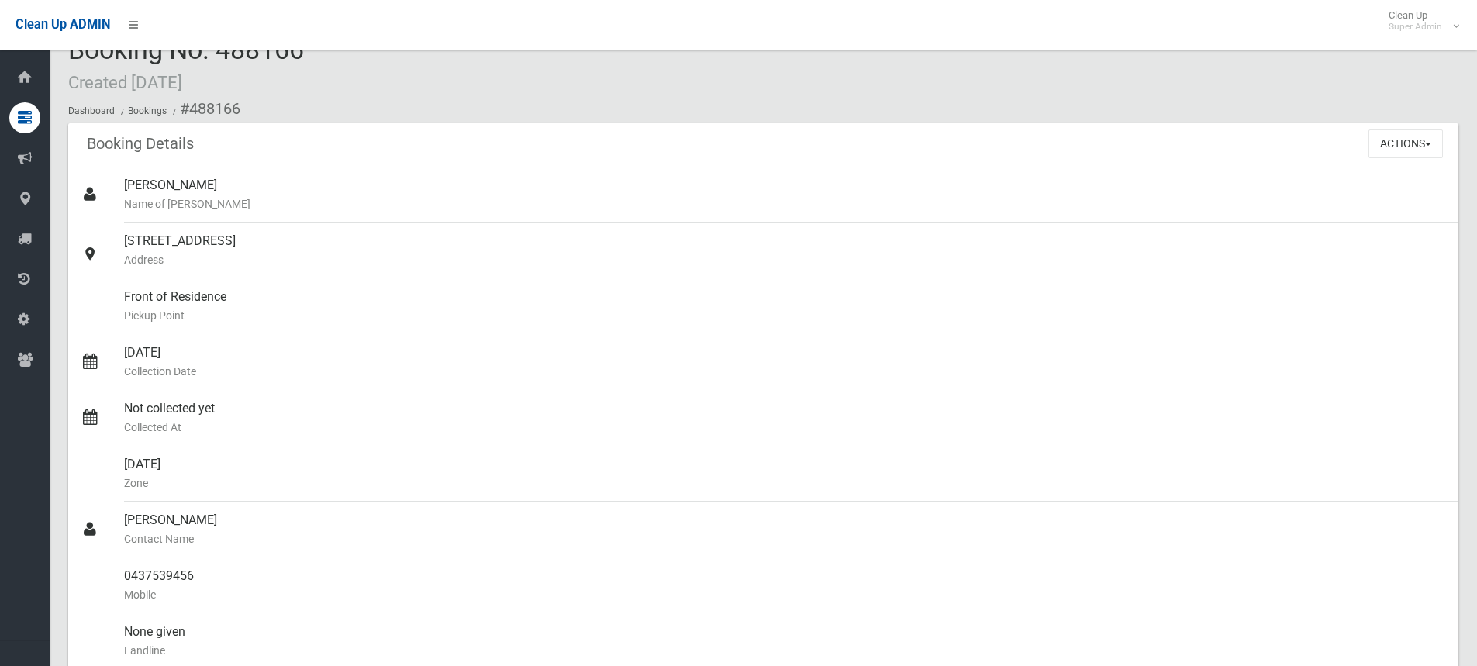
scroll to position [0, 0]
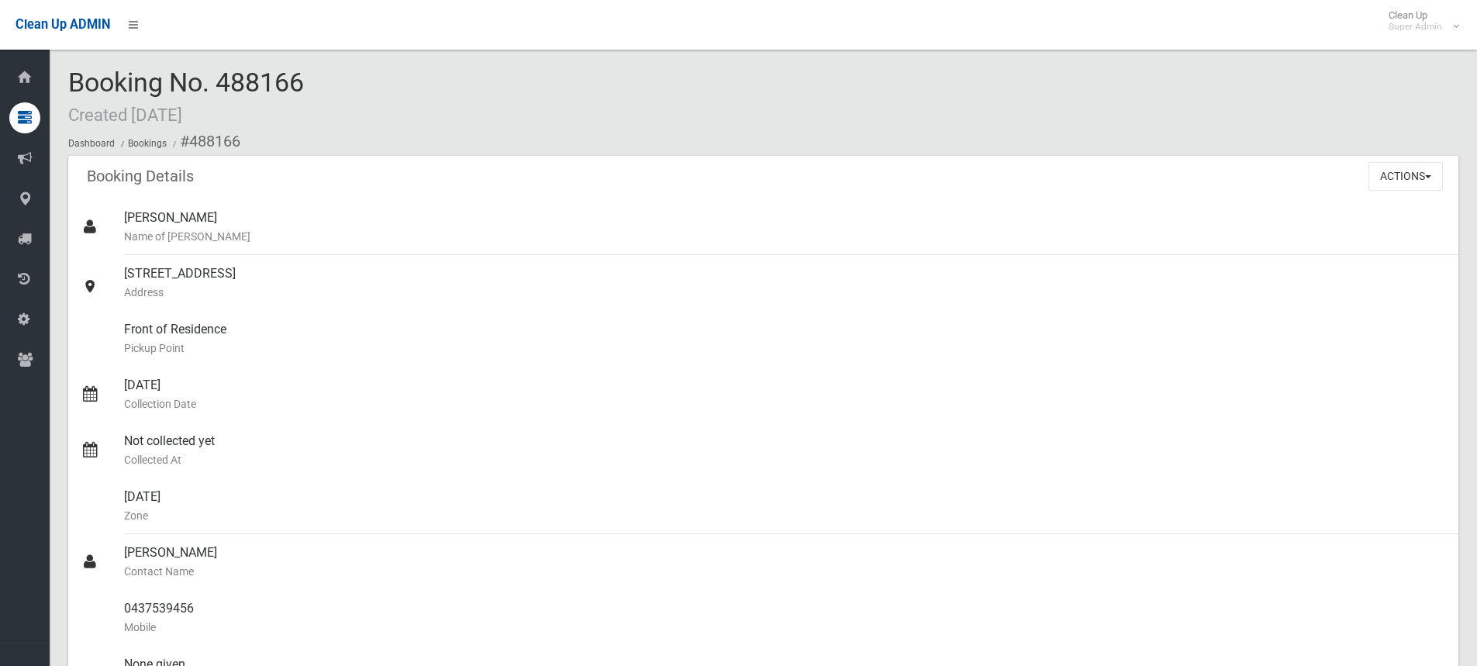
click at [406, 108] on div "Booking No. 488166 Created [DATE] Dashboard Bookings #488166" at bounding box center [763, 112] width 1391 height 88
